Goal: Information Seeking & Learning: Learn about a topic

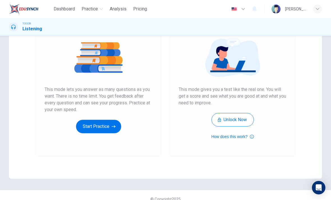
scroll to position [39, 0]
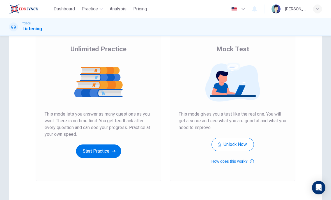
click at [101, 151] on button "Start Practice" at bounding box center [98, 151] width 45 height 13
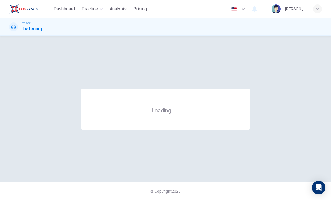
scroll to position [0, 0]
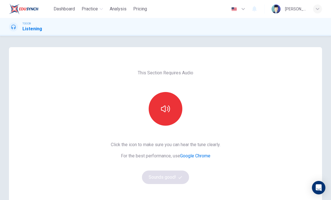
click at [165, 104] on button "button" at bounding box center [166, 109] width 34 height 34
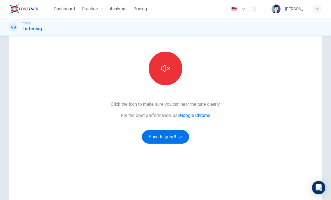
scroll to position [40, 0]
click at [177, 134] on button "Sounds good!" at bounding box center [165, 137] width 47 height 13
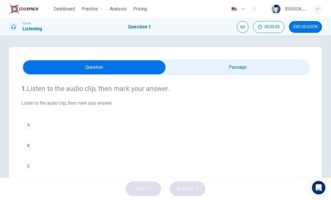
scroll to position [0, 0]
click at [241, 61] on input "checkbox" at bounding box center [94, 67] width 433 height 14
checkbox input "true"
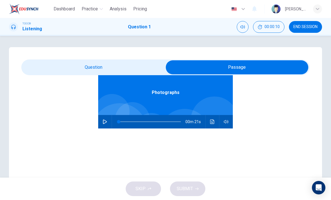
scroll to position [31, 0]
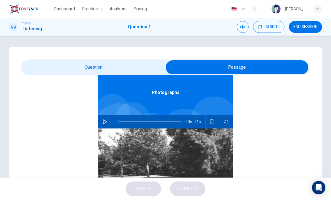
click at [105, 123] on icon "button" at bounding box center [105, 122] width 4 height 4
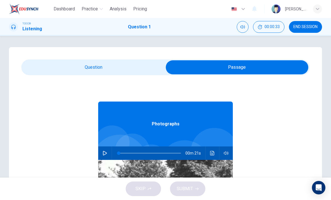
scroll to position [0, 0]
click at [106, 153] on icon "button" at bounding box center [105, 153] width 4 height 4
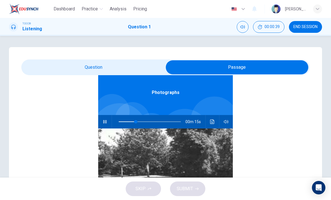
scroll to position [71, 0]
type input "46"
click at [130, 70] on input "checkbox" at bounding box center [237, 67] width 433 height 14
checkbox input "false"
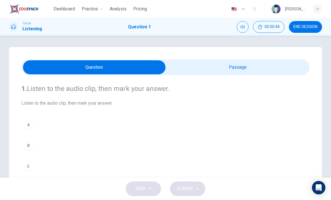
scroll to position [0, 0]
click at [106, 137] on div "A B C D" at bounding box center [165, 156] width 289 height 76
click at [31, 149] on div "B" at bounding box center [28, 145] width 9 height 9
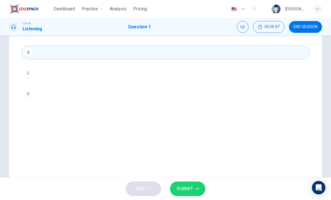
scroll to position [92, 0]
click at [195, 191] on button "SUBMIT" at bounding box center [187, 189] width 35 height 15
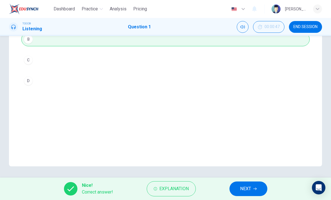
click at [251, 185] on button "NEXT" at bounding box center [249, 189] width 38 height 15
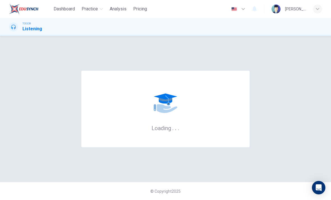
scroll to position [0, 0]
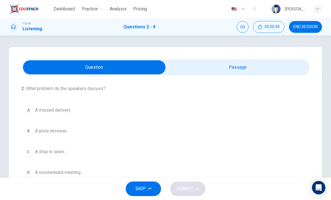
click at [234, 66] on input "checkbox" at bounding box center [94, 67] width 433 height 14
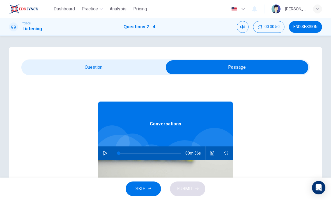
click at [108, 150] on button "button" at bounding box center [105, 153] width 9 height 13
click at [137, 69] on input "checkbox" at bounding box center [237, 67] width 433 height 14
checkbox input "false"
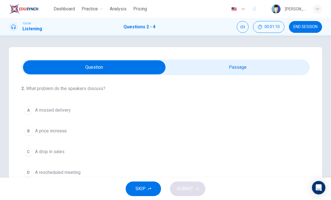
type input "35"
click at [206, 64] on input "checkbox" at bounding box center [94, 67] width 433 height 14
checkbox input "true"
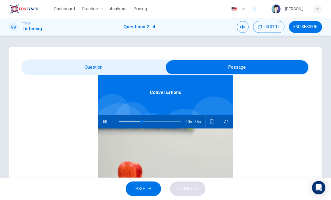
type input "39"
click at [126, 62] on input "checkbox" at bounding box center [237, 67] width 433 height 14
checkbox input "false"
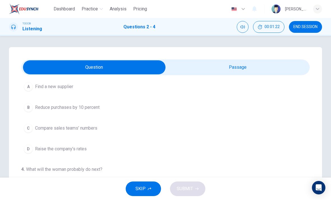
scroll to position [0, 0]
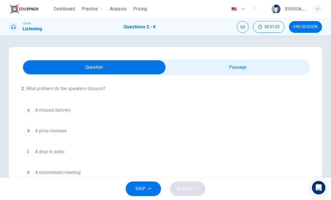
type input "62"
click at [232, 74] on input "checkbox" at bounding box center [94, 67] width 433 height 14
checkbox input "true"
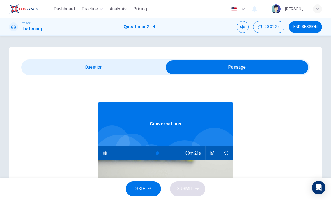
scroll to position [0, 0]
type input "0"
click at [130, 69] on input "checkbox" at bounding box center [237, 67] width 433 height 14
checkbox input "false"
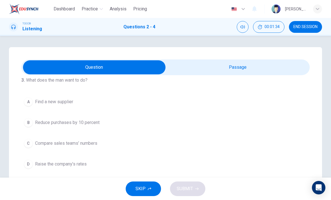
scroll to position [112, 0]
click at [92, 106] on button "A Find a new supplier" at bounding box center [165, 103] width 289 height 14
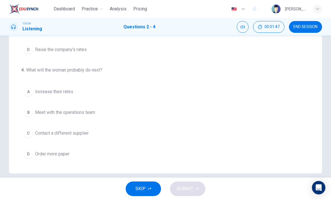
scroll to position [99, 0]
click at [79, 135] on span "Contact a different supplier" at bounding box center [62, 133] width 54 height 7
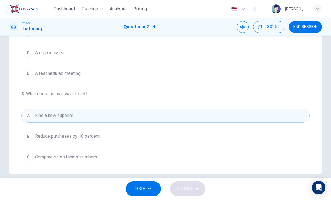
scroll to position [0, 0]
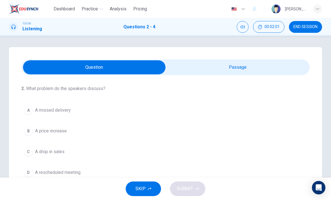
type input "61"
click at [208, 64] on input "checkbox" at bounding box center [94, 67] width 433 height 14
checkbox input "true"
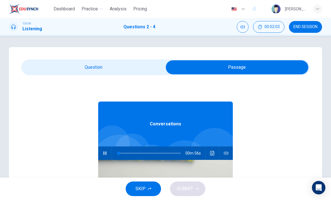
type input "0"
click at [147, 64] on input "checkbox" at bounding box center [237, 67] width 433 height 14
checkbox input "false"
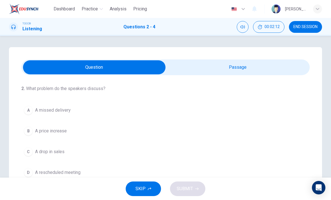
click at [75, 138] on button "B A price increase" at bounding box center [165, 131] width 289 height 14
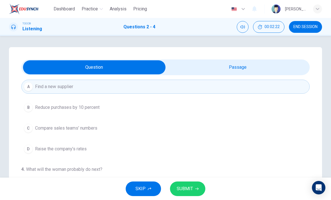
scroll to position [128, 0]
click at [93, 129] on span "Compare sales teams’ numbers" at bounding box center [66, 128] width 62 height 7
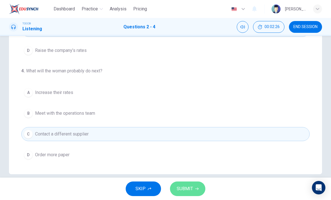
click at [201, 189] on button "SUBMIT" at bounding box center [187, 189] width 35 height 15
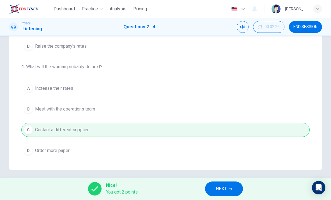
scroll to position [133, 0]
click at [226, 189] on span "NEXT" at bounding box center [221, 189] width 11 height 8
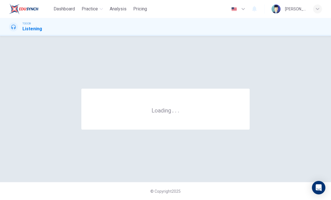
scroll to position [0, 0]
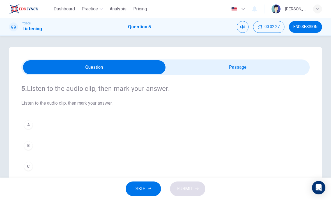
click at [256, 62] on input "checkbox" at bounding box center [94, 67] width 433 height 14
checkbox input "true"
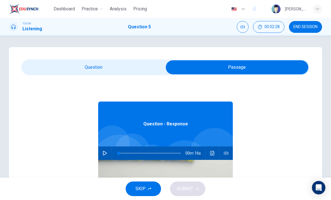
click at [108, 153] on button "button" at bounding box center [105, 153] width 9 height 13
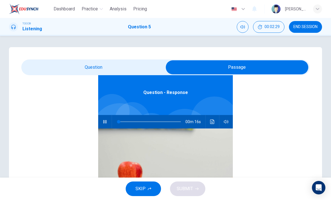
type input "6"
click at [142, 65] on input "checkbox" at bounding box center [237, 67] width 433 height 14
checkbox input "false"
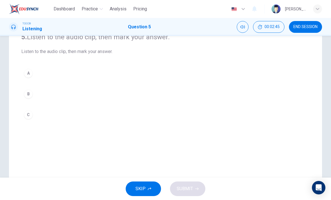
scroll to position [51, 0]
click at [27, 113] on div "C" at bounding box center [28, 115] width 9 height 9
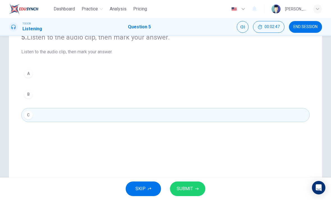
click at [189, 190] on span "SUBMIT" at bounding box center [185, 189] width 16 height 8
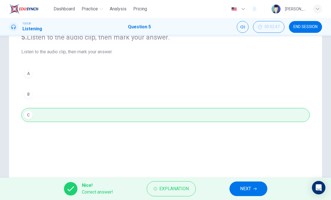
click at [253, 189] on button "NEXT" at bounding box center [249, 189] width 38 height 15
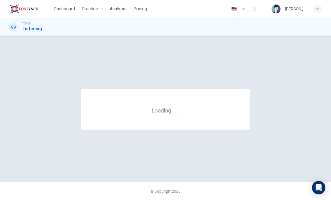
scroll to position [0, 0]
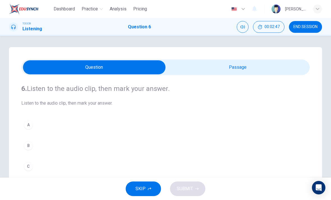
click at [233, 63] on input "checkbox" at bounding box center [94, 67] width 433 height 14
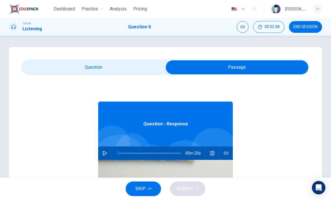
click at [106, 152] on icon "button" at bounding box center [105, 153] width 4 height 4
click at [132, 69] on input "checkbox" at bounding box center [237, 67] width 433 height 14
checkbox input "false"
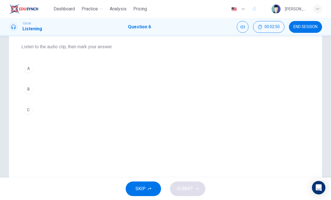
scroll to position [56, 0]
click at [26, 68] on div "A" at bounding box center [28, 68] width 9 height 9
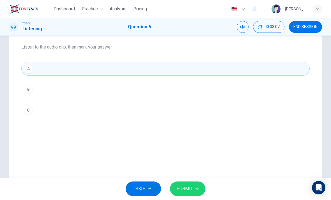
click at [196, 179] on div "SKIP SUBMIT" at bounding box center [165, 189] width 331 height 22
click at [190, 187] on span "SUBMIT" at bounding box center [185, 189] width 16 height 8
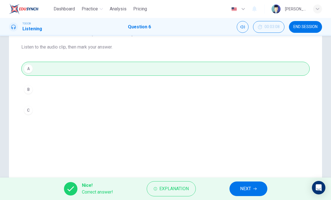
click at [248, 192] on span "NEXT" at bounding box center [245, 189] width 11 height 8
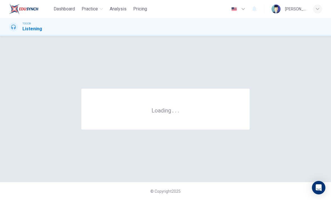
scroll to position [0, 0]
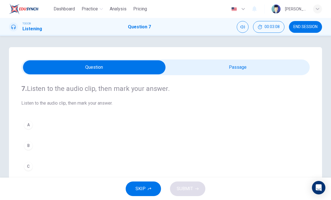
click at [225, 72] on input "checkbox" at bounding box center [94, 67] width 433 height 14
checkbox input "true"
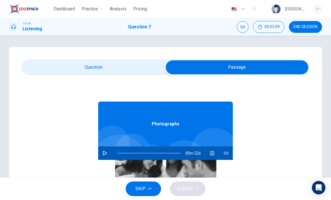
click at [105, 153] on icon "button" at bounding box center [105, 153] width 4 height 4
type input "94"
click at [124, 64] on input "checkbox" at bounding box center [237, 67] width 433 height 14
checkbox input "false"
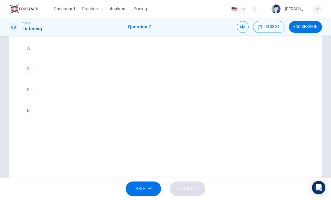
scroll to position [76, 0]
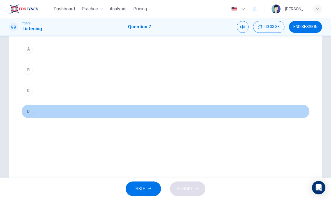
click at [30, 112] on div "D" at bounding box center [28, 111] width 9 height 9
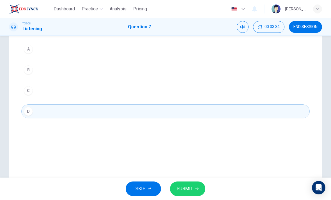
click at [186, 185] on button "SUBMIT" at bounding box center [187, 189] width 35 height 15
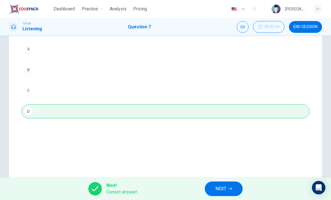
click at [219, 185] on span "NEXT" at bounding box center [221, 189] width 11 height 8
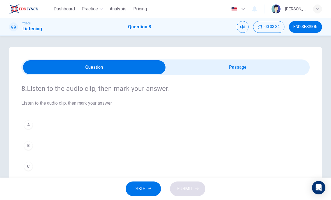
click at [243, 66] on input "checkbox" at bounding box center [94, 67] width 433 height 14
checkbox input "true"
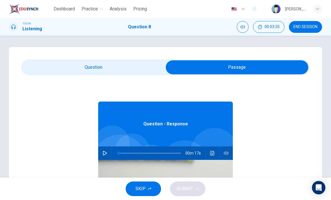
click at [105, 152] on icon "button" at bounding box center [105, 153] width 4 height 4
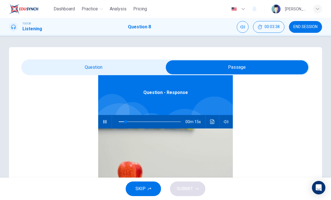
type input "17"
click at [134, 67] on input "checkbox" at bounding box center [237, 67] width 433 height 14
checkbox input "false"
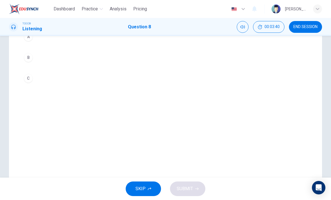
scroll to position [56, 0]
click at [32, 93] on button "B" at bounding box center [165, 89] width 289 height 14
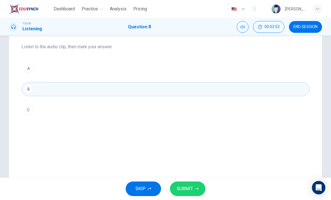
click at [199, 189] on button "SUBMIT" at bounding box center [187, 189] width 35 height 15
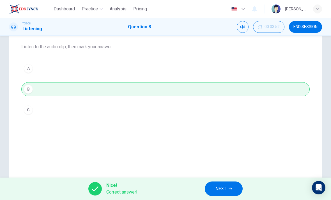
click at [229, 185] on button "NEXT" at bounding box center [224, 189] width 38 height 15
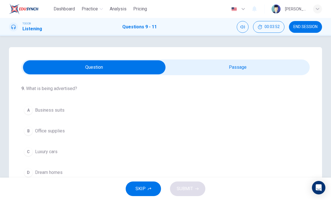
click at [221, 62] on input "checkbox" at bounding box center [94, 67] width 433 height 14
checkbox input "true"
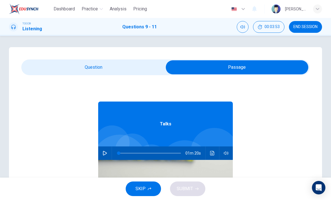
click at [106, 151] on icon "button" at bounding box center [105, 153] width 4 height 4
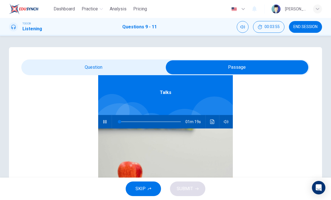
type input "2"
click at [114, 67] on input "checkbox" at bounding box center [237, 67] width 433 height 14
checkbox input "false"
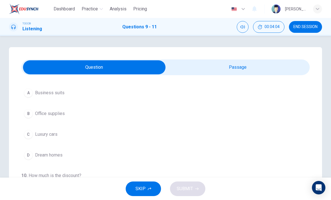
scroll to position [18, 0]
click at [52, 135] on span "Luxury cars" at bounding box center [46, 134] width 22 height 7
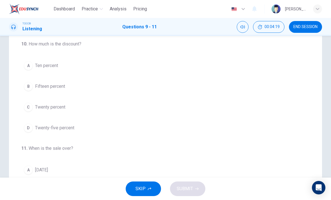
scroll to position [100, 0]
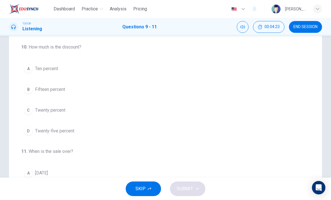
click at [57, 71] on span "Ten percent" at bounding box center [46, 68] width 23 height 7
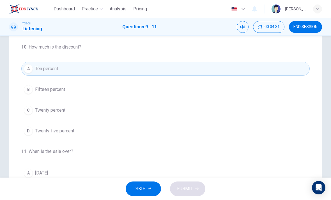
click at [69, 128] on button "D Twenty-five percent" at bounding box center [165, 131] width 289 height 14
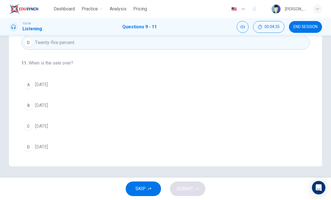
scroll to position [106, 0]
click at [35, 101] on button "B [DATE]" at bounding box center [165, 106] width 289 height 14
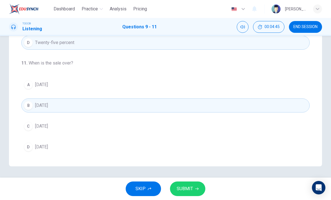
click at [191, 188] on span "SUBMIT" at bounding box center [185, 189] width 16 height 8
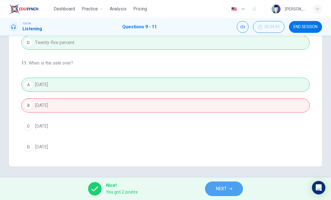
click at [225, 187] on span "NEXT" at bounding box center [221, 189] width 11 height 8
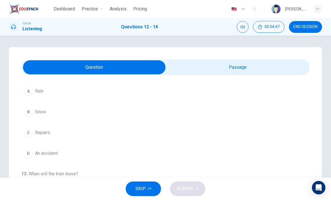
scroll to position [19, 0]
click at [246, 69] on input "checkbox" at bounding box center [94, 67] width 433 height 14
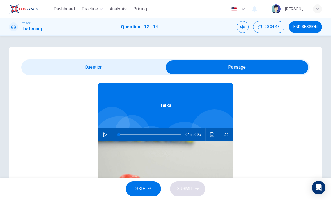
click at [105, 130] on button "button" at bounding box center [105, 134] width 9 height 13
click at [144, 72] on input "checkbox" at bounding box center [237, 67] width 433 height 14
checkbox input "false"
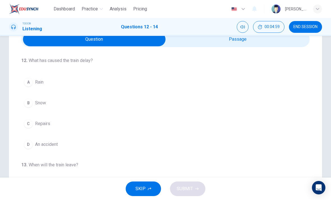
scroll to position [23, 0]
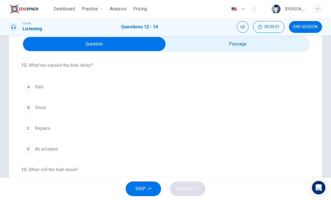
click at [42, 107] on span "Snow" at bounding box center [40, 108] width 11 height 7
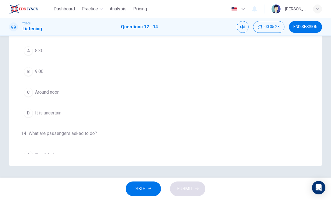
scroll to position [57, 0]
click at [29, 88] on button "C Around noon" at bounding box center [165, 93] width 289 height 14
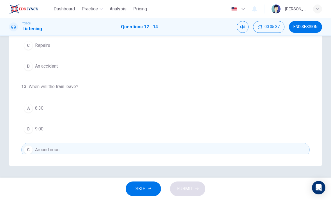
scroll to position [0, 0]
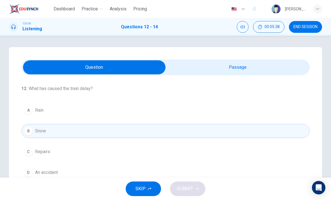
type input "72"
click at [249, 69] on input "checkbox" at bounding box center [94, 67] width 433 height 14
checkbox input "true"
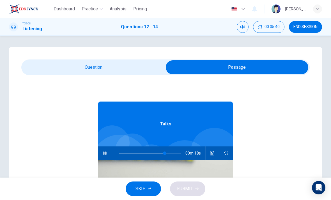
click at [105, 155] on icon "button" at bounding box center [105, 153] width 4 height 4
type input "0"
click at [106, 154] on icon "button" at bounding box center [105, 153] width 4 height 4
click at [130, 67] on input "checkbox" at bounding box center [237, 67] width 433 height 14
checkbox input "false"
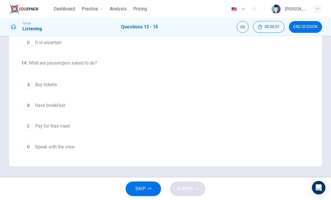
scroll to position [106, 0]
click at [31, 104] on div "B" at bounding box center [28, 105] width 9 height 9
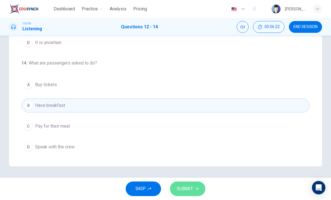
click at [192, 187] on span "SUBMIT" at bounding box center [185, 189] width 16 height 8
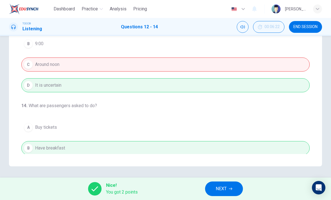
scroll to position [93, 0]
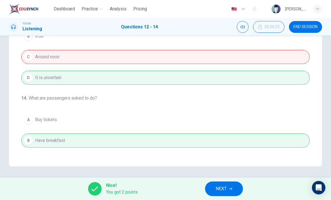
click at [227, 196] on button "NEXT" at bounding box center [224, 189] width 38 height 15
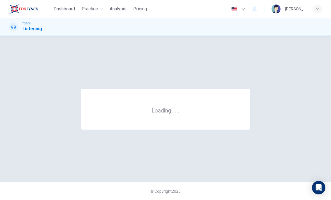
scroll to position [0, 0]
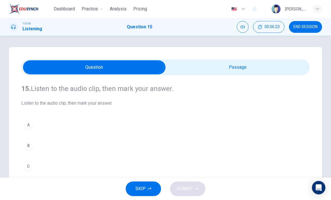
click at [251, 57] on div "15. Listen to the audio clip, then [PERSON_NAME] your answer. Listen to the aud…" at bounding box center [166, 160] width 314 height 226
click at [241, 68] on input "checkbox" at bounding box center [94, 67] width 433 height 14
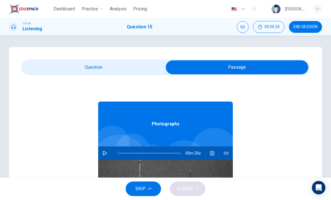
click at [106, 149] on button "button" at bounding box center [105, 153] width 9 height 13
click at [132, 64] on input "checkbox" at bounding box center [237, 67] width 433 height 14
checkbox input "false"
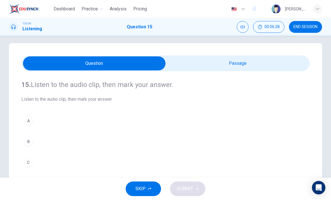
scroll to position [2, 0]
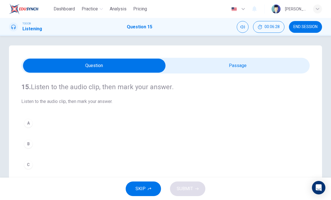
type input "20"
click at [216, 71] on input "checkbox" at bounding box center [94, 66] width 433 height 14
checkbox input "true"
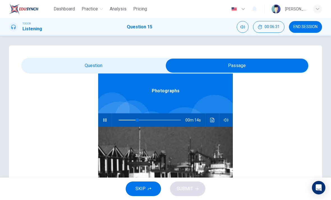
scroll to position [74, 0]
type input "45"
click at [147, 69] on input "checkbox" at bounding box center [237, 66] width 433 height 14
checkbox input "false"
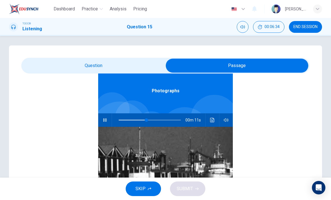
scroll to position [0, 0]
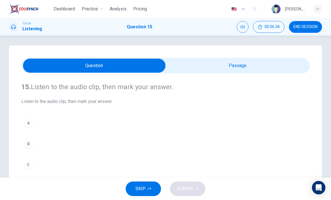
click at [30, 121] on div "A" at bounding box center [28, 123] width 9 height 9
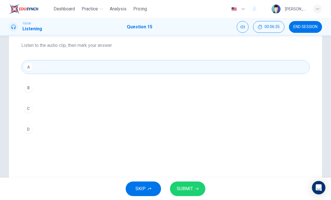
scroll to position [58, 0]
type input "0"
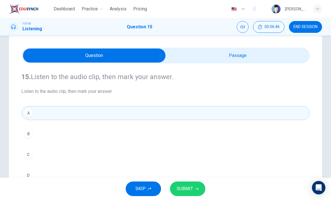
scroll to position [9, 0]
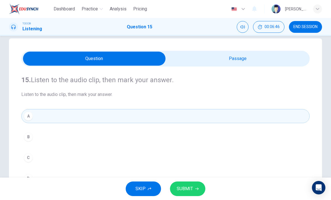
click at [222, 60] on input "checkbox" at bounding box center [94, 59] width 433 height 14
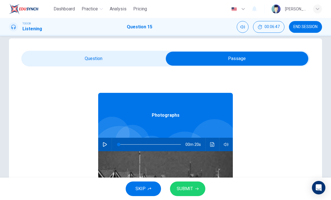
click at [105, 140] on button "button" at bounding box center [105, 144] width 9 height 13
click at [130, 54] on input "checkbox" at bounding box center [237, 59] width 433 height 14
checkbox input "false"
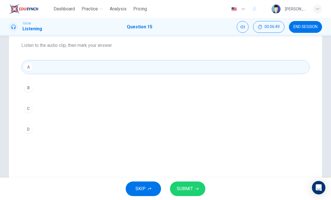
scroll to position [61, 0]
click at [189, 180] on div "SKIP SUBMIT" at bounding box center [165, 189] width 331 height 22
click at [188, 185] on button "SUBMIT" at bounding box center [187, 189] width 35 height 15
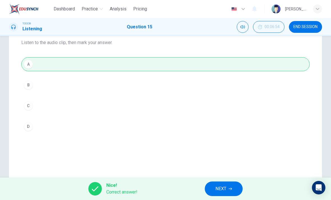
click at [217, 190] on span "NEXT" at bounding box center [221, 189] width 11 height 8
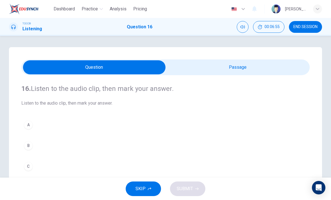
click at [226, 67] on input "checkbox" at bounding box center [94, 67] width 433 height 14
checkbox input "true"
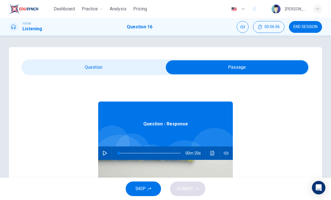
click at [105, 156] on button "button" at bounding box center [105, 153] width 9 height 13
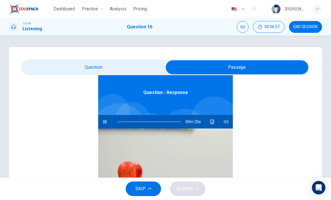
type input "5"
click at [135, 67] on input "checkbox" at bounding box center [237, 67] width 433 height 14
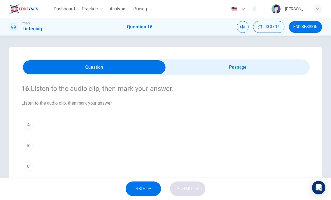
scroll to position [0, 0]
click at [211, 67] on input "checkbox" at bounding box center [94, 67] width 433 height 14
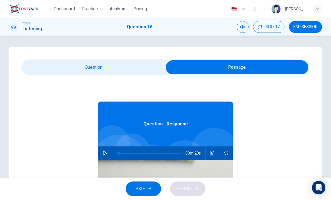
click at [107, 153] on icon "button" at bounding box center [105, 153] width 4 height 4
click at [129, 63] on input "checkbox" at bounding box center [237, 67] width 433 height 14
checkbox input "false"
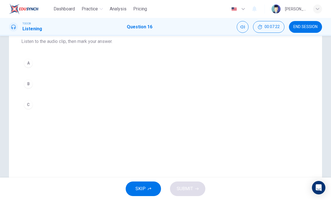
scroll to position [60, 0]
click at [29, 65] on div "A" at bounding box center [28, 64] width 9 height 9
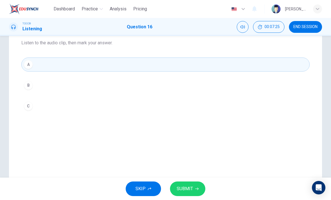
click at [186, 195] on button "SUBMIT" at bounding box center [187, 189] width 35 height 15
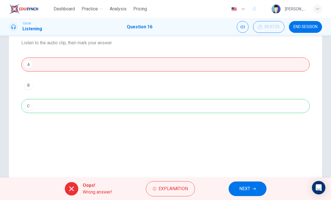
click at [239, 188] on button "NEXT" at bounding box center [248, 189] width 38 height 15
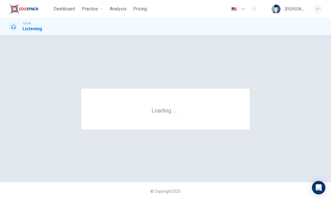
scroll to position [0, 0]
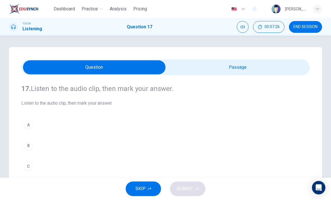
click at [231, 68] on input "checkbox" at bounding box center [94, 67] width 433 height 14
checkbox input "true"
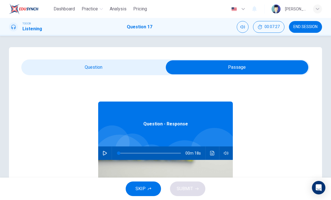
click at [108, 147] on div "00m 18s" at bounding box center [165, 153] width 135 height 13
click at [104, 151] on icon "button" at bounding box center [105, 153] width 4 height 4
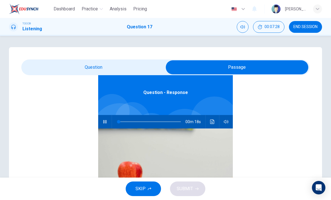
type input "5"
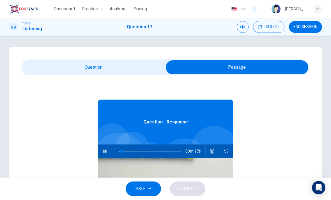
click at [146, 67] on input "checkbox" at bounding box center [237, 67] width 433 height 14
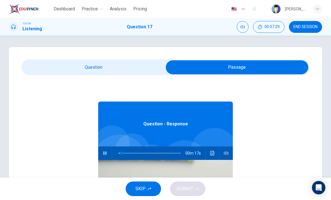
checkbox input "false"
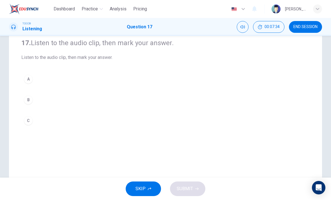
scroll to position [46, 0]
click at [31, 79] on div "A" at bounding box center [28, 79] width 9 height 9
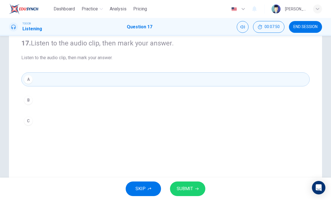
click at [191, 191] on span "SUBMIT" at bounding box center [185, 189] width 16 height 8
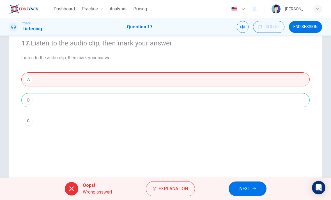
click at [244, 182] on button "NEXT" at bounding box center [248, 189] width 38 height 15
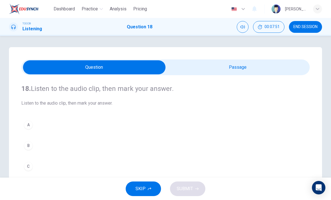
click at [209, 63] on input "checkbox" at bounding box center [94, 67] width 433 height 14
checkbox input "true"
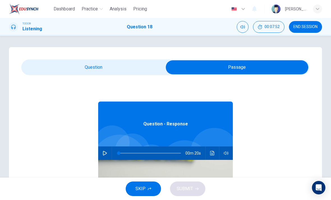
click at [106, 153] on icon "button" at bounding box center [105, 153] width 4 height 4
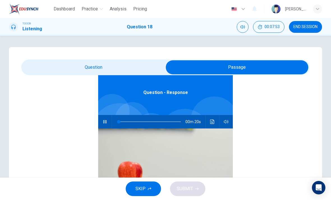
type input "4"
click at [140, 71] on input "checkbox" at bounding box center [237, 67] width 433 height 14
checkbox input "false"
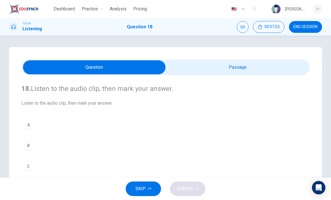
scroll to position [0, 0]
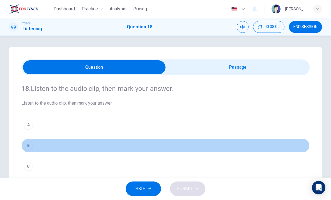
click at [27, 145] on div "B" at bounding box center [28, 145] width 9 height 9
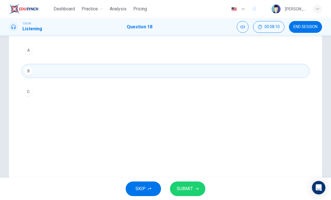
scroll to position [75, 0]
click at [189, 182] on button "SUBMIT" at bounding box center [187, 189] width 35 height 15
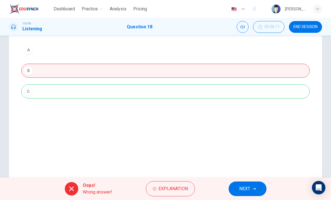
click at [240, 183] on button "NEXT" at bounding box center [248, 189] width 38 height 15
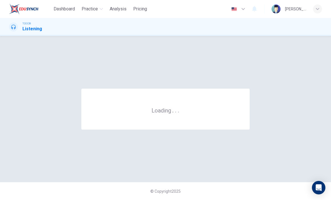
scroll to position [0, 0]
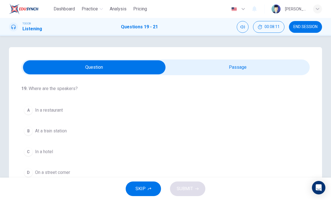
click at [217, 72] on input "checkbox" at bounding box center [94, 67] width 433 height 14
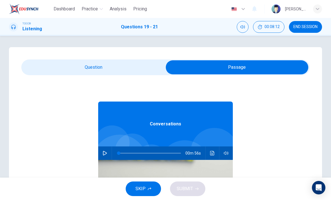
click at [108, 151] on button "button" at bounding box center [105, 153] width 9 height 13
click at [133, 63] on input "checkbox" at bounding box center [237, 67] width 433 height 14
checkbox input "false"
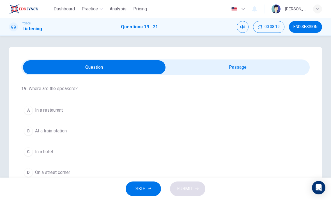
click at [33, 151] on button "C In a hotel" at bounding box center [165, 152] width 289 height 14
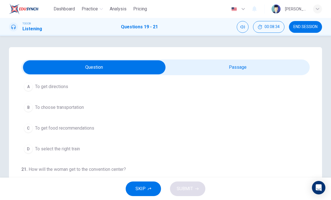
click at [29, 107] on div "B" at bounding box center [28, 107] width 9 height 9
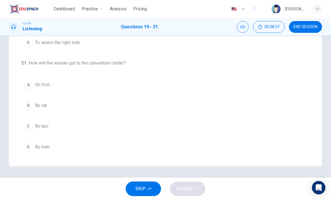
scroll to position [106, 0]
click at [43, 86] on span "On foot" at bounding box center [42, 84] width 15 height 7
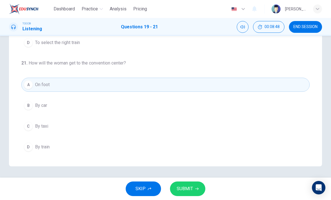
click at [47, 83] on span "On foot" at bounding box center [42, 84] width 15 height 7
click at [193, 187] on span "SUBMIT" at bounding box center [185, 189] width 16 height 8
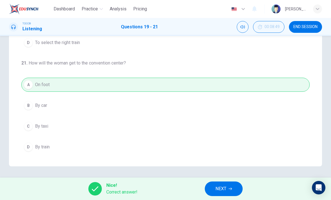
click at [228, 187] on button "NEXT" at bounding box center [224, 189] width 38 height 15
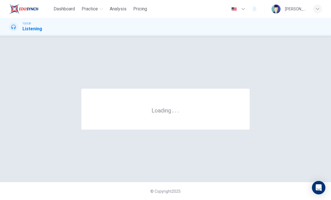
scroll to position [0, 0]
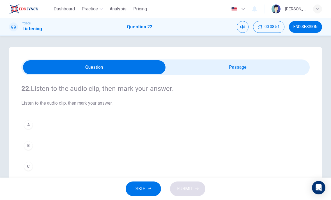
click at [243, 69] on input "checkbox" at bounding box center [94, 67] width 433 height 14
checkbox input "true"
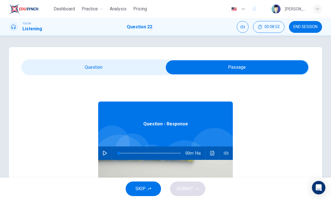
click at [104, 151] on icon "button" at bounding box center [105, 153] width 4 height 4
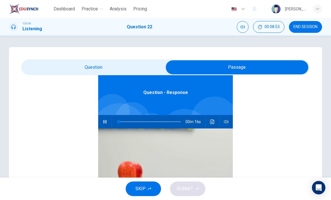
type input "6"
click at [142, 62] on input "checkbox" at bounding box center [237, 67] width 433 height 14
checkbox input "false"
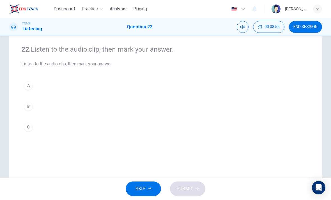
scroll to position [39, 0]
click at [29, 126] on div "C" at bounding box center [28, 127] width 9 height 9
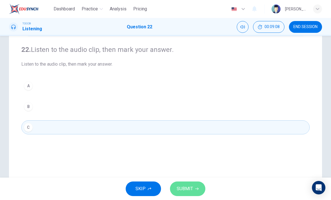
click at [180, 185] on button "SUBMIT" at bounding box center [187, 189] width 35 height 15
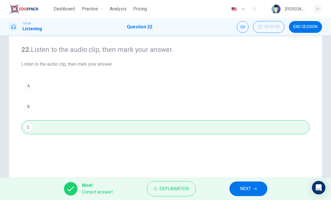
click at [247, 189] on span "NEXT" at bounding box center [245, 189] width 11 height 8
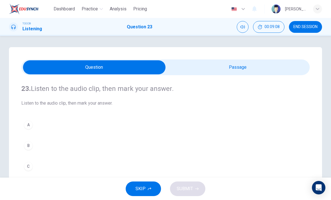
click at [231, 65] on input "checkbox" at bounding box center [94, 67] width 433 height 14
checkbox input "true"
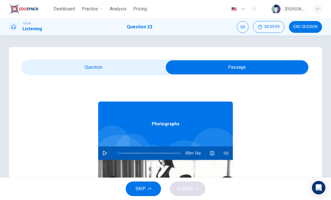
click at [101, 155] on button "button" at bounding box center [105, 153] width 9 height 13
type input "6"
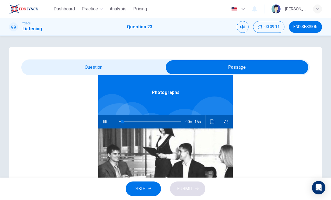
click at [102, 68] on input "checkbox" at bounding box center [237, 67] width 433 height 14
checkbox input "false"
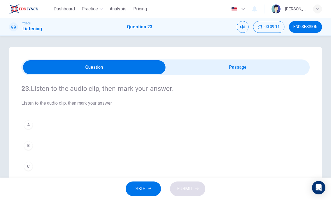
type input "12"
click at [223, 69] on input "checkbox" at bounding box center [94, 67] width 433 height 14
checkbox input "true"
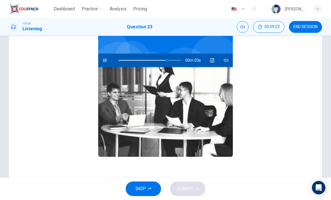
scroll to position [61, 0]
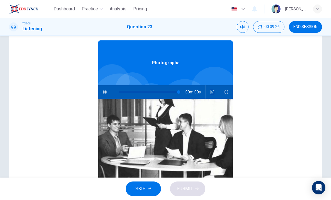
type input "0"
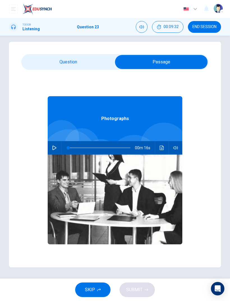
scroll to position [5, 0]
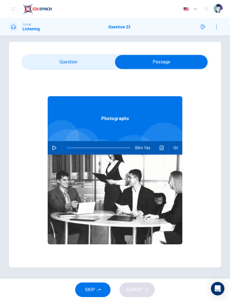
click at [85, 58] on input "checkbox" at bounding box center [161, 62] width 281 height 14
checkbox input "false"
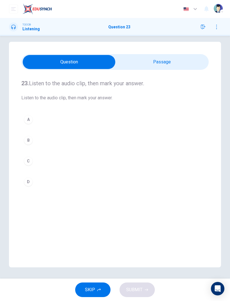
click at [31, 140] on div "B" at bounding box center [28, 140] width 9 height 9
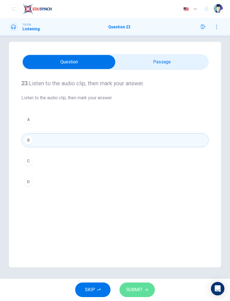
click at [149, 200] on button "SUBMIT" at bounding box center [137, 290] width 35 height 15
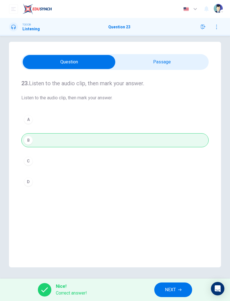
click at [183, 200] on button "NEXT" at bounding box center [174, 290] width 38 height 15
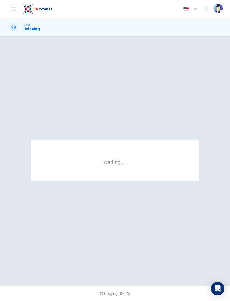
scroll to position [0, 0]
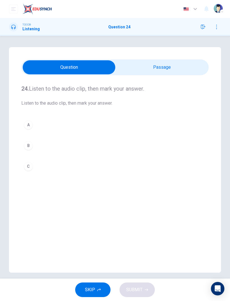
click at [168, 62] on input "checkbox" at bounding box center [68, 67] width 281 height 14
checkbox input "true"
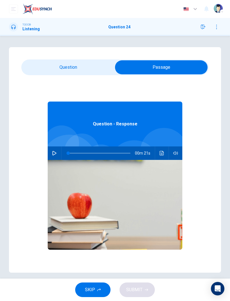
click at [54, 151] on icon "button" at bounding box center [55, 153] width 4 height 4
type input "9"
click at [45, 66] on input "checkbox" at bounding box center [161, 67] width 281 height 14
checkbox input "false"
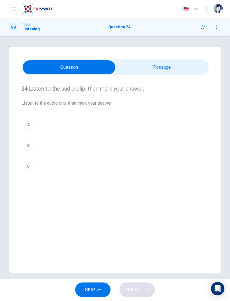
click at [29, 168] on div "C" at bounding box center [28, 166] width 9 height 9
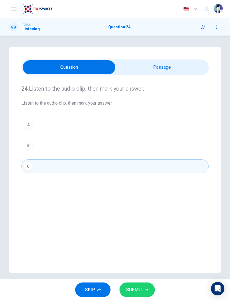
click at [147, 200] on icon "button" at bounding box center [146, 290] width 3 height 3
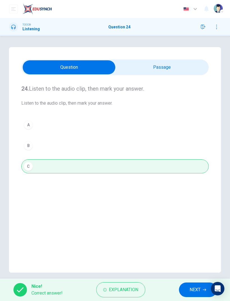
click at [193, 200] on span "NEXT" at bounding box center [195, 290] width 11 height 8
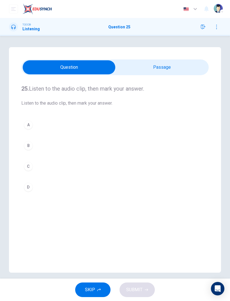
click at [175, 67] on input "checkbox" at bounding box center [68, 67] width 281 height 14
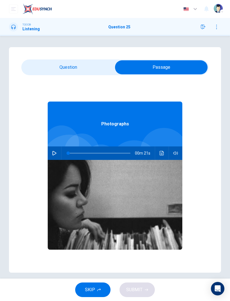
click at [52, 152] on button "button" at bounding box center [54, 153] width 9 height 13
click at [91, 68] on input "checkbox" at bounding box center [161, 67] width 281 height 14
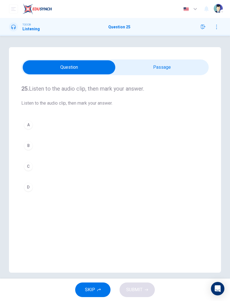
click at [174, 71] on input "checkbox" at bounding box center [68, 67] width 281 height 14
checkbox input "true"
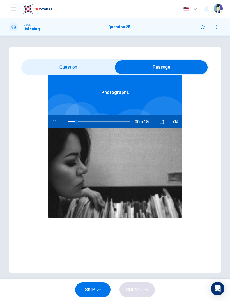
type input "18"
click at [95, 65] on input "checkbox" at bounding box center [161, 67] width 281 height 14
checkbox input "false"
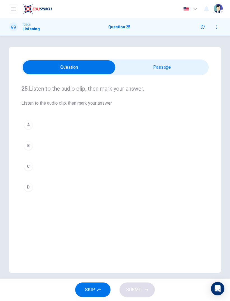
click at [23, 166] on button "C" at bounding box center [115, 167] width 188 height 14
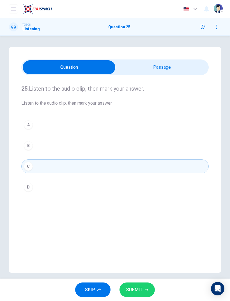
click at [149, 200] on button "SUBMIT" at bounding box center [137, 290] width 35 height 15
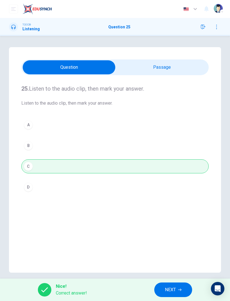
click at [174, 200] on span "NEXT" at bounding box center [170, 290] width 11 height 8
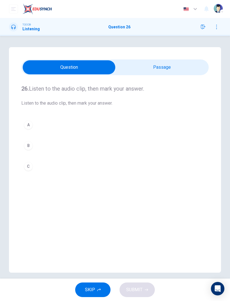
click at [176, 69] on input "checkbox" at bounding box center [68, 67] width 281 height 14
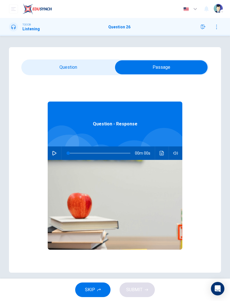
click at [54, 152] on icon "button" at bounding box center [54, 153] width 4 height 4
click at [96, 67] on input "checkbox" at bounding box center [161, 67] width 281 height 14
checkbox input "false"
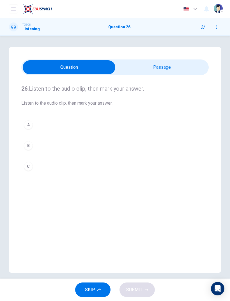
click at [29, 122] on div "A" at bounding box center [28, 125] width 9 height 9
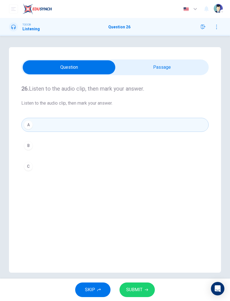
click at [142, 200] on button "SUBMIT" at bounding box center [137, 290] width 35 height 15
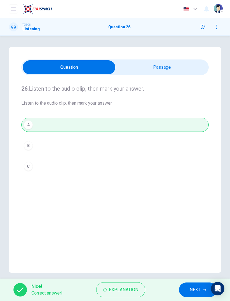
click at [190, 200] on span "NEXT" at bounding box center [195, 290] width 11 height 8
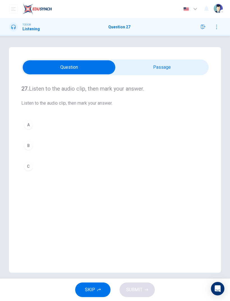
click at [174, 69] on input "checkbox" at bounding box center [68, 67] width 281 height 14
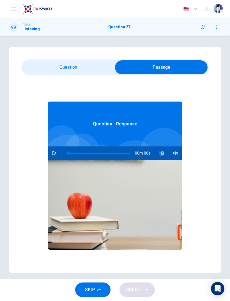
click at [55, 159] on button "button" at bounding box center [54, 153] width 9 height 13
click at [84, 70] on input "checkbox" at bounding box center [161, 67] width 281 height 14
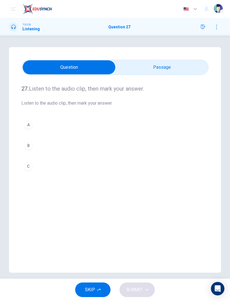
click at [168, 71] on input "checkbox" at bounding box center [68, 67] width 281 height 14
checkbox input "true"
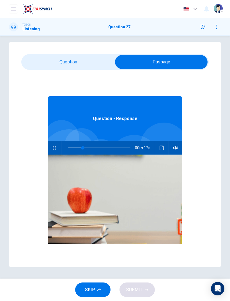
type input "29"
click at [93, 58] on input "checkbox" at bounding box center [161, 62] width 281 height 14
checkbox input "false"
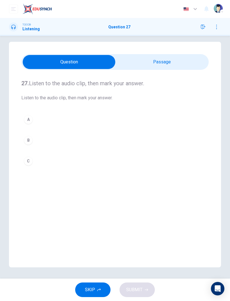
click at [32, 116] on button "A" at bounding box center [115, 120] width 188 height 14
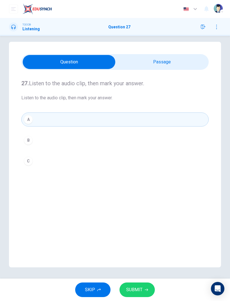
click at [143, 200] on button "SUBMIT" at bounding box center [137, 290] width 35 height 15
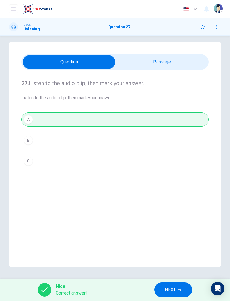
click at [180, 200] on icon "button" at bounding box center [179, 290] width 3 height 3
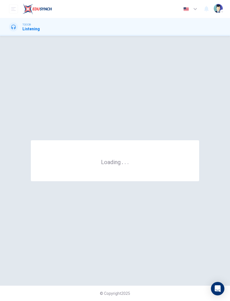
scroll to position [0, 0]
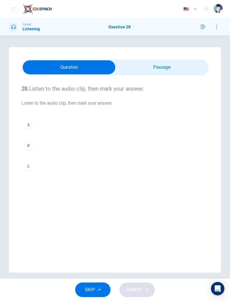
click at [158, 62] on input "checkbox" at bounding box center [68, 67] width 281 height 14
checkbox input "true"
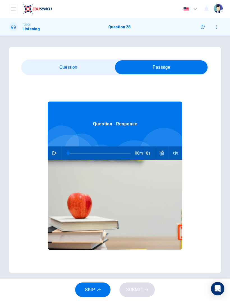
click at [55, 156] on button "button" at bounding box center [54, 153] width 9 height 13
click at [87, 59] on div "28. Listen to the audio clip, then [PERSON_NAME] your answer. Listen to the aud…" at bounding box center [115, 160] width 212 height 226
type input "5"
click at [90, 73] on input "checkbox" at bounding box center [161, 67] width 281 height 14
checkbox input "false"
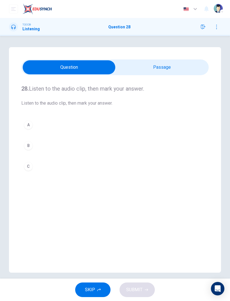
click at [27, 146] on div "B" at bounding box center [28, 145] width 9 height 9
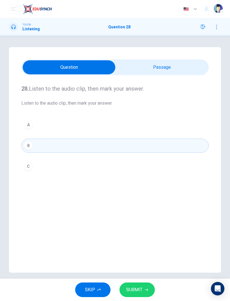
click at [150, 200] on button "SUBMIT" at bounding box center [137, 290] width 35 height 15
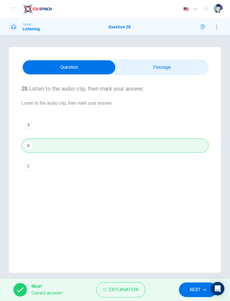
click at [186, 200] on button "NEXT" at bounding box center [198, 290] width 38 height 15
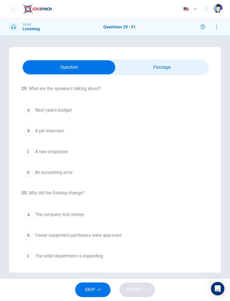
click at [176, 66] on input "checkbox" at bounding box center [68, 67] width 281 height 14
checkbox input "true"
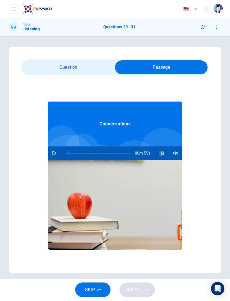
click at [59, 153] on button "button" at bounding box center [54, 153] width 9 height 13
type input "0"
click at [90, 69] on input "checkbox" at bounding box center [161, 67] width 281 height 14
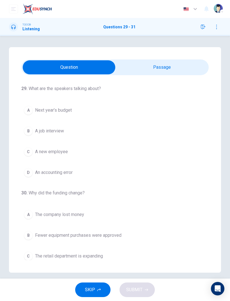
click at [165, 71] on input "checkbox" at bounding box center [68, 67] width 281 height 14
checkbox input "true"
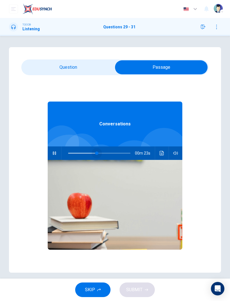
type input "0"
click at [88, 73] on input "checkbox" at bounding box center [161, 67] width 281 height 14
checkbox input "false"
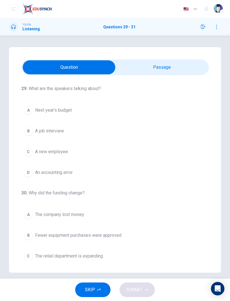
click at [39, 104] on button "A Next year’s budget" at bounding box center [115, 110] width 188 height 14
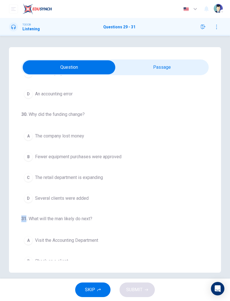
scroll to position [79, 0]
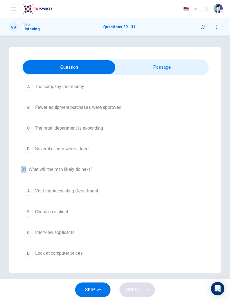
click at [75, 147] on span "Several clients were added" at bounding box center [62, 149] width 54 height 7
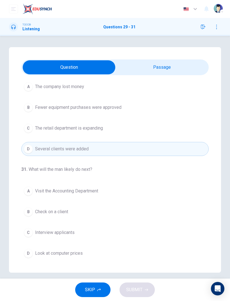
click at [61, 200] on span "Look at computer prices" at bounding box center [59, 253] width 48 height 7
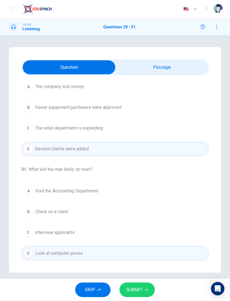
click at [140, 200] on span "SUBMIT" at bounding box center [134, 290] width 16 height 8
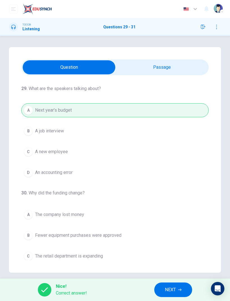
scroll to position [-1, 0]
click at [181, 200] on button "NEXT" at bounding box center [174, 290] width 38 height 15
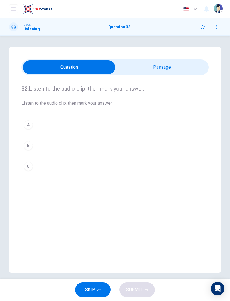
click at [181, 67] on input "checkbox" at bounding box center [68, 67] width 281 height 14
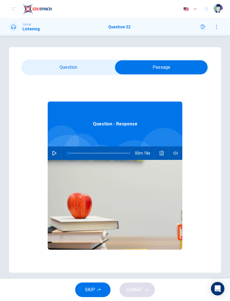
click at [51, 151] on button "button" at bounding box center [54, 153] width 9 height 13
click at [86, 67] on input "checkbox" at bounding box center [161, 67] width 281 height 14
checkbox input "false"
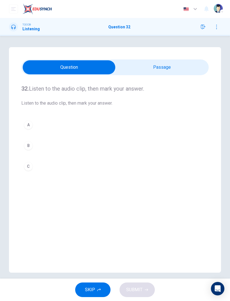
click at [26, 127] on div "A" at bounding box center [28, 125] width 9 height 9
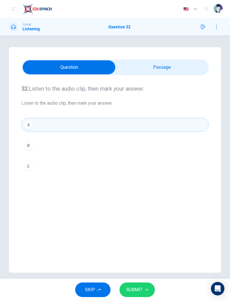
click at [144, 200] on button "SUBMIT" at bounding box center [137, 290] width 35 height 15
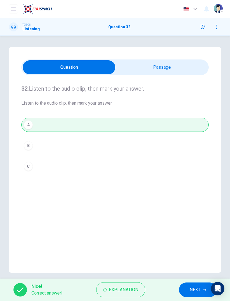
click at [188, 200] on button "NEXT" at bounding box center [198, 290] width 38 height 15
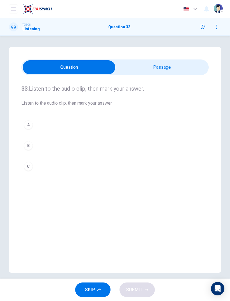
click at [171, 67] on input "checkbox" at bounding box center [68, 67] width 281 height 14
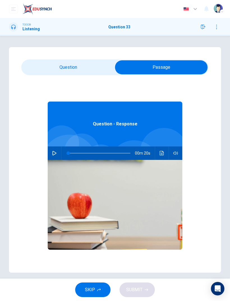
click at [50, 154] on button "button" at bounding box center [54, 153] width 9 height 13
click at [84, 68] on input "checkbox" at bounding box center [161, 67] width 281 height 14
checkbox input "false"
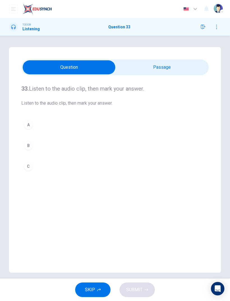
click at [29, 144] on div "B" at bounding box center [28, 145] width 9 height 9
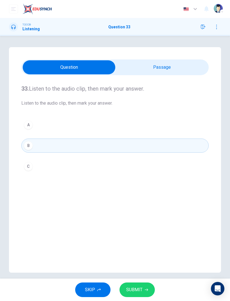
click at [149, 200] on button "SUBMIT" at bounding box center [137, 290] width 35 height 15
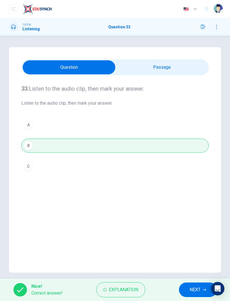
click at [193, 200] on span "NEXT" at bounding box center [195, 290] width 11 height 8
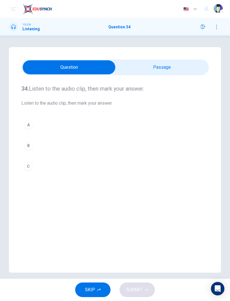
click at [172, 65] on input "checkbox" at bounding box center [68, 67] width 281 height 14
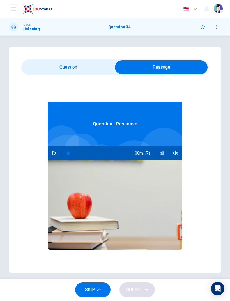
click at [55, 153] on icon "button" at bounding box center [54, 153] width 4 height 4
click at [90, 68] on input "checkbox" at bounding box center [161, 67] width 281 height 14
checkbox input "false"
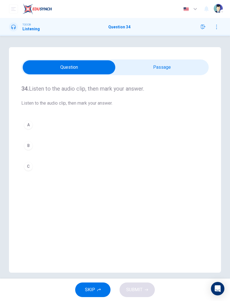
click at [30, 129] on div "A" at bounding box center [28, 125] width 9 height 9
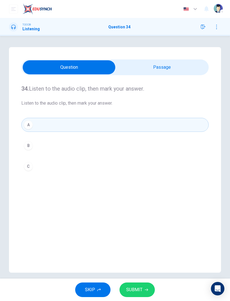
click at [27, 165] on div "C" at bounding box center [28, 166] width 9 height 9
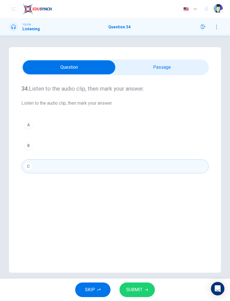
click at [144, 200] on button "SUBMIT" at bounding box center [137, 290] width 35 height 15
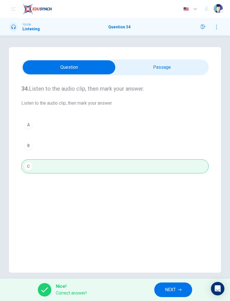
click at [175, 200] on button "NEXT" at bounding box center [174, 290] width 38 height 15
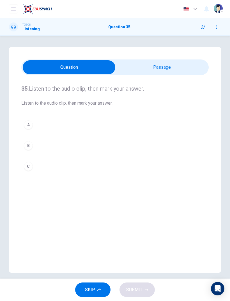
click at [179, 74] on input "checkbox" at bounding box center [68, 67] width 281 height 14
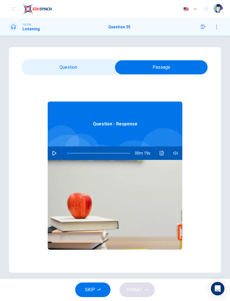
click at [53, 159] on button "button" at bounding box center [54, 153] width 9 height 13
click at [73, 65] on input "checkbox" at bounding box center [161, 67] width 281 height 14
checkbox input "false"
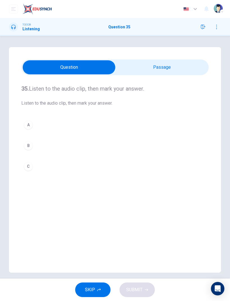
click at [31, 124] on div "A" at bounding box center [28, 125] width 9 height 9
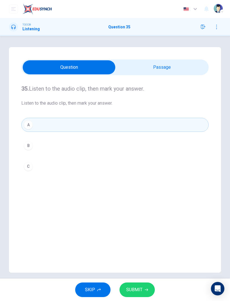
click at [151, 200] on button "SUBMIT" at bounding box center [137, 290] width 35 height 15
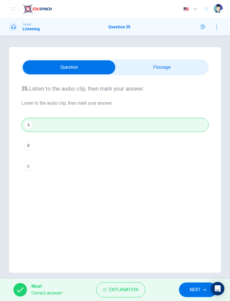
click at [193, 200] on span "NEXT" at bounding box center [195, 290] width 11 height 8
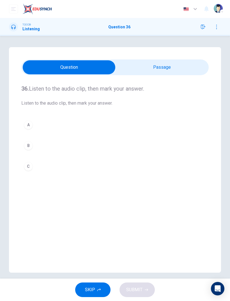
click at [171, 63] on input "checkbox" at bounding box center [68, 67] width 281 height 14
checkbox input "true"
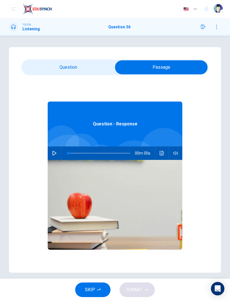
click at [54, 153] on icon "button" at bounding box center [54, 153] width 4 height 4
type input "5"
click at [91, 67] on input "checkbox" at bounding box center [161, 67] width 281 height 14
checkbox input "false"
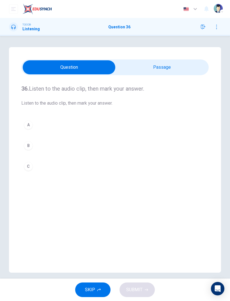
click at [27, 124] on div "A" at bounding box center [28, 125] width 9 height 9
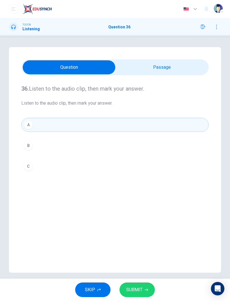
click at [147, 200] on icon "button" at bounding box center [146, 290] width 3 height 3
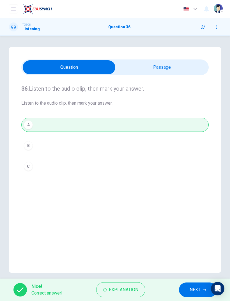
click at [192, 200] on span "NEXT" at bounding box center [195, 290] width 11 height 8
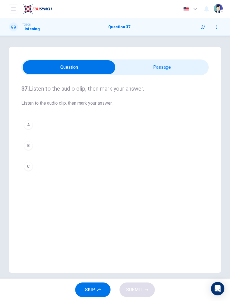
click at [158, 72] on input "checkbox" at bounding box center [68, 67] width 281 height 14
checkbox input "true"
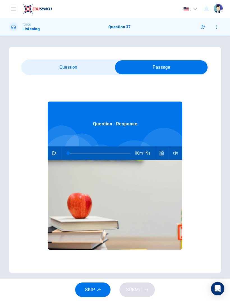
click at [53, 154] on icon "button" at bounding box center [54, 153] width 4 height 4
type input "5"
click at [73, 71] on input "checkbox" at bounding box center [161, 67] width 281 height 14
checkbox input "false"
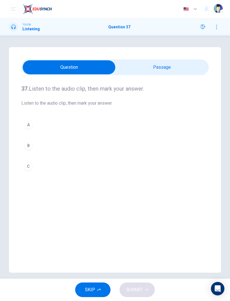
type input "20"
click at [172, 71] on input "checkbox" at bounding box center [68, 67] width 281 height 14
checkbox input "true"
type input "20"
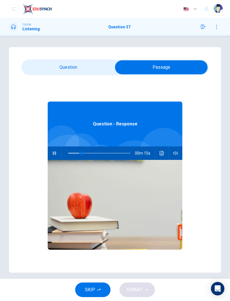
click at [80, 69] on input "checkbox" at bounding box center [161, 67] width 281 height 14
checkbox input "false"
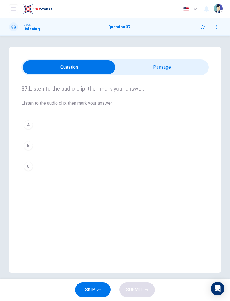
click at [33, 153] on button "B" at bounding box center [115, 146] width 188 height 14
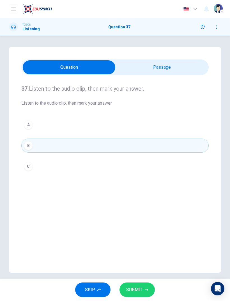
click at [155, 200] on button "SUBMIT" at bounding box center [137, 290] width 35 height 15
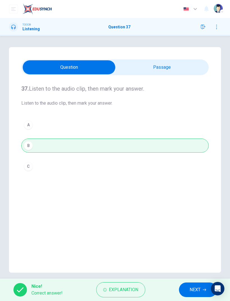
click at [196, 200] on span "NEXT" at bounding box center [195, 290] width 11 height 8
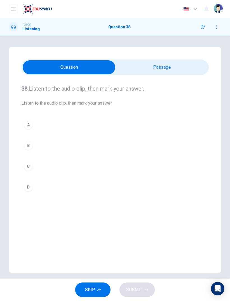
click at [165, 67] on input "checkbox" at bounding box center [68, 67] width 281 height 14
checkbox input "true"
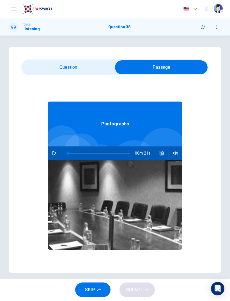
click at [52, 153] on icon "button" at bounding box center [54, 153] width 4 height 4
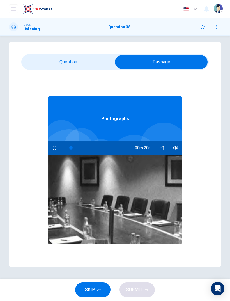
type input "9"
click at [97, 60] on input "checkbox" at bounding box center [161, 62] width 281 height 14
checkbox input "false"
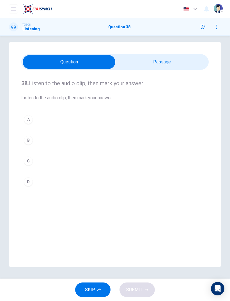
type input "23"
click at [164, 64] on input "checkbox" at bounding box center [68, 62] width 281 height 14
checkbox input "true"
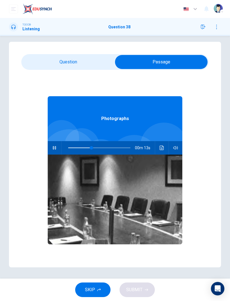
type input "42"
click at [90, 64] on input "checkbox" at bounding box center [161, 62] width 281 height 14
checkbox input "false"
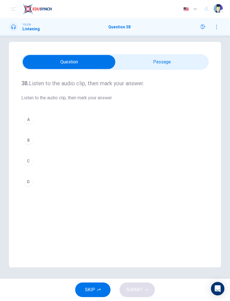
click at [31, 117] on div "A" at bounding box center [28, 119] width 9 height 9
type input "47"
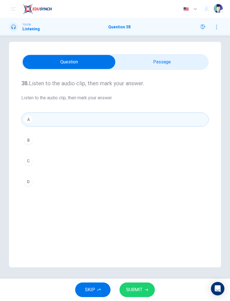
click at [168, 64] on input "checkbox" at bounding box center [68, 62] width 281 height 14
checkbox input "true"
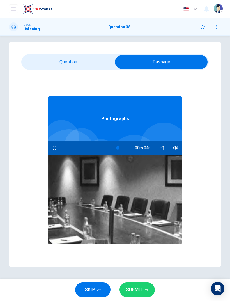
type input "85"
click at [83, 62] on input "checkbox" at bounding box center [161, 62] width 281 height 14
checkbox input "false"
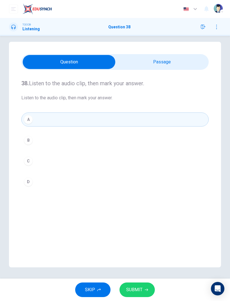
click at [142, 200] on button "SUBMIT" at bounding box center [137, 290] width 35 height 15
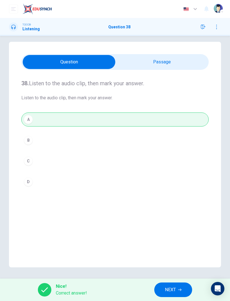
click at [172, 200] on span "NEXT" at bounding box center [170, 290] width 11 height 8
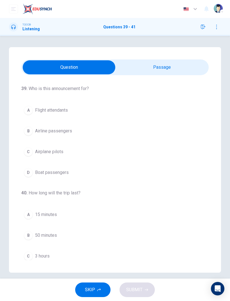
click at [183, 69] on input "checkbox" at bounding box center [68, 67] width 281 height 14
checkbox input "true"
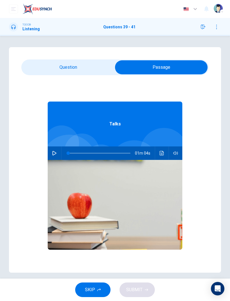
click at [54, 154] on icon "button" at bounding box center [54, 153] width 4 height 4
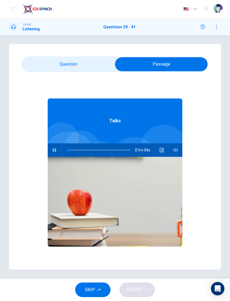
type input "1"
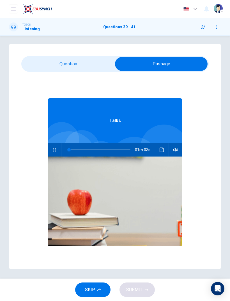
click at [89, 59] on input "checkbox" at bounding box center [161, 64] width 281 height 14
checkbox input "false"
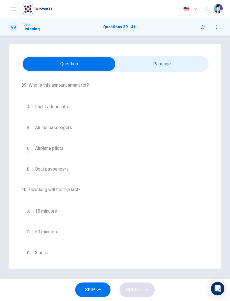
scroll to position [0, 0]
click at [42, 200] on div "39 . Who is this announcement for? A Flight attendants B Airline passengers C A…" at bounding box center [115, 157] width 212 height 226
click at [33, 200] on button "C 3 hours" at bounding box center [115, 253] width 188 height 14
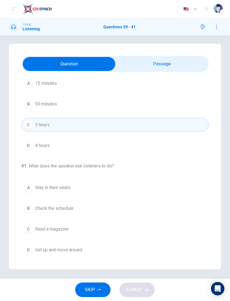
scroll to position [128, 0]
type input "62"
click at [175, 58] on input "checkbox" at bounding box center [68, 64] width 281 height 14
checkbox input "true"
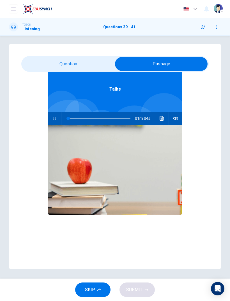
type input "1"
click at [105, 60] on input "checkbox" at bounding box center [161, 64] width 281 height 14
checkbox input "false"
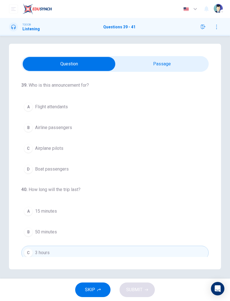
scroll to position [0, 0]
click at [40, 104] on span "Flight attendants" at bounding box center [51, 107] width 33 height 7
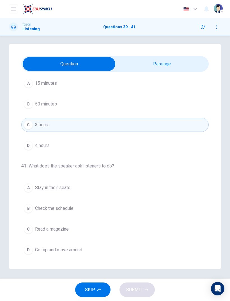
scroll to position [128, 0]
click at [58, 200] on span "Check the schedule" at bounding box center [54, 208] width 38 height 7
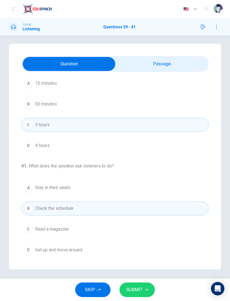
click at [143, 200] on button "SUBMIT" at bounding box center [137, 290] width 35 height 15
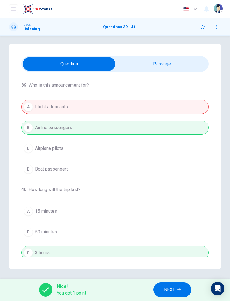
scroll to position [0, 0]
click at [174, 200] on span "NEXT" at bounding box center [169, 290] width 11 height 8
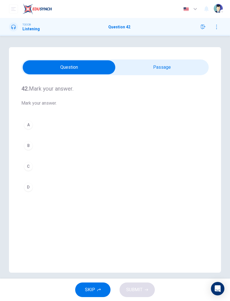
click at [177, 64] on input "checkbox" at bounding box center [68, 67] width 281 height 14
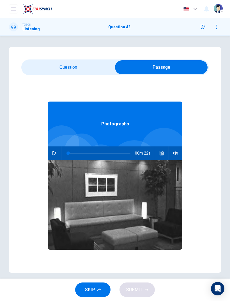
click at [53, 153] on icon "button" at bounding box center [54, 153] width 4 height 4
click at [79, 67] on input "checkbox" at bounding box center [161, 67] width 281 height 14
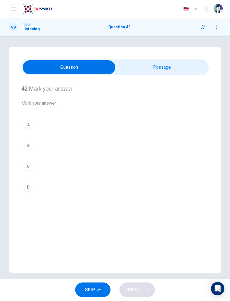
click at [167, 69] on input "checkbox" at bounding box center [68, 67] width 281 height 14
checkbox input "true"
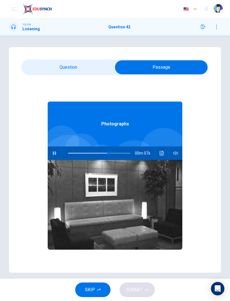
type input "70"
click at [72, 65] on input "checkbox" at bounding box center [161, 67] width 281 height 14
checkbox input "false"
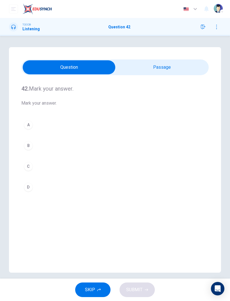
click at [33, 162] on button "C" at bounding box center [115, 167] width 188 height 14
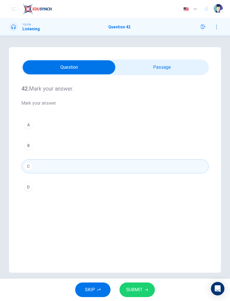
click at [132, 200] on span "SUBMIT" at bounding box center [134, 290] width 16 height 8
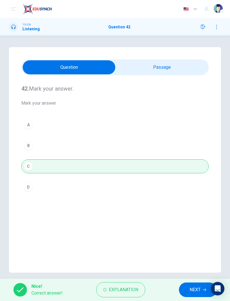
click at [187, 200] on button "NEXT" at bounding box center [198, 290] width 38 height 15
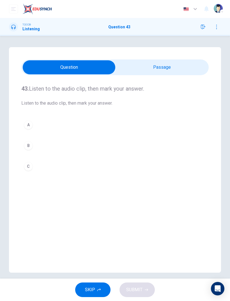
click at [167, 65] on input "checkbox" at bounding box center [68, 67] width 281 height 14
checkbox input "true"
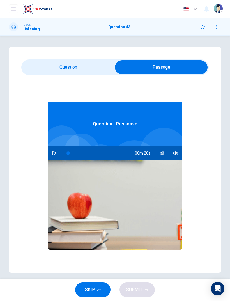
click at [51, 155] on button "button" at bounding box center [54, 153] width 9 height 13
type input "5"
click at [87, 70] on input "checkbox" at bounding box center [161, 67] width 281 height 14
checkbox input "false"
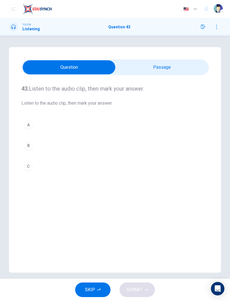
click at [31, 164] on div "C" at bounding box center [28, 166] width 9 height 9
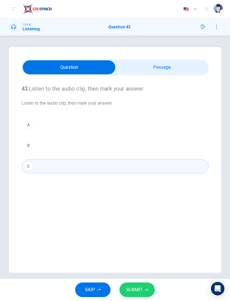
click at [142, 200] on button "SUBMIT" at bounding box center [137, 290] width 35 height 15
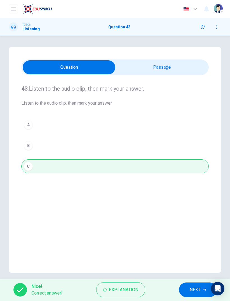
click at [191, 200] on span "NEXT" at bounding box center [195, 290] width 11 height 8
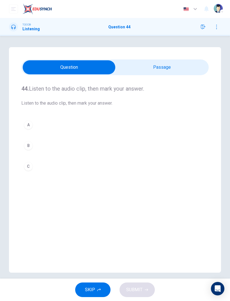
click at [165, 70] on input "checkbox" at bounding box center [68, 67] width 281 height 14
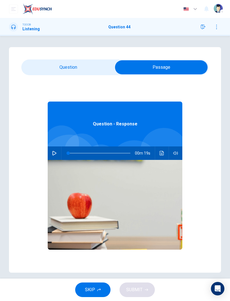
click at [52, 156] on button "button" at bounding box center [54, 153] width 9 height 13
click at [85, 67] on input "checkbox" at bounding box center [161, 67] width 281 height 14
checkbox input "false"
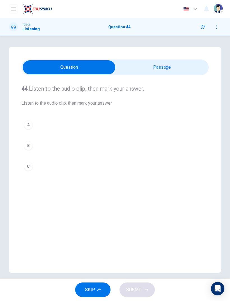
click at [34, 149] on button "B" at bounding box center [115, 146] width 188 height 14
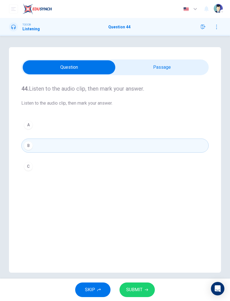
click at [147, 200] on button "SUBMIT" at bounding box center [137, 290] width 35 height 15
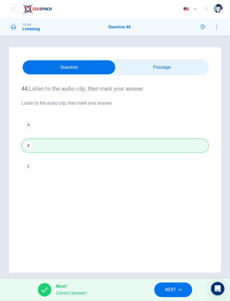
click at [177, 200] on button "NEXT" at bounding box center [174, 290] width 38 height 15
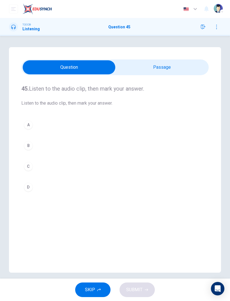
click at [167, 69] on input "checkbox" at bounding box center [68, 67] width 281 height 14
checkbox input "true"
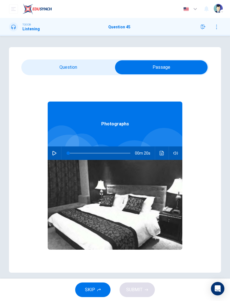
click at [57, 156] on button "button" at bounding box center [54, 153] width 9 height 13
type input "77"
click at [86, 61] on input "checkbox" at bounding box center [161, 67] width 281 height 14
checkbox input "false"
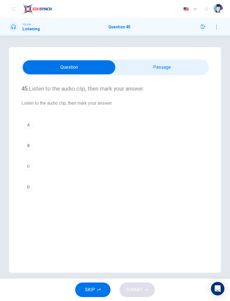
click at [28, 125] on div "A" at bounding box center [28, 125] width 9 height 9
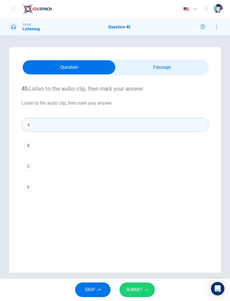
click at [138, 200] on button "SUBMIT" at bounding box center [137, 290] width 35 height 15
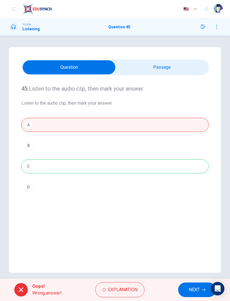
click at [203, 200] on button "NEXT" at bounding box center [197, 290] width 38 height 15
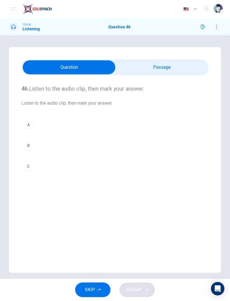
click at [181, 70] on input "checkbox" at bounding box center [68, 67] width 281 height 14
checkbox input "true"
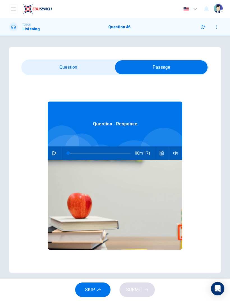
click at [54, 150] on button "button" at bounding box center [54, 153] width 9 height 13
type input "11"
click at [61, 63] on input "checkbox" at bounding box center [161, 67] width 281 height 14
checkbox input "false"
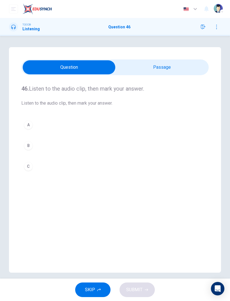
click at [28, 128] on div "A" at bounding box center [28, 125] width 9 height 9
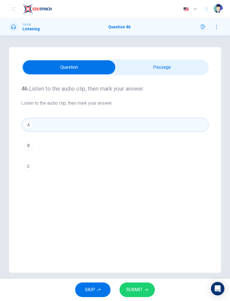
click at [140, 200] on span "SUBMIT" at bounding box center [134, 290] width 16 height 8
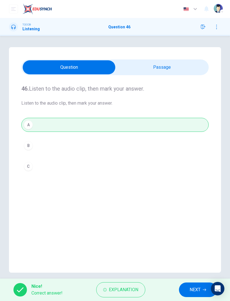
click at [196, 200] on span "NEXT" at bounding box center [195, 290] width 11 height 8
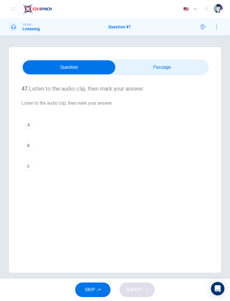
click at [179, 65] on input "checkbox" at bounding box center [68, 67] width 281 height 14
checkbox input "true"
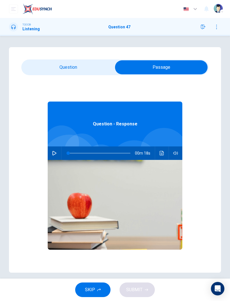
click at [56, 149] on button "button" at bounding box center [54, 153] width 9 height 13
type input "22"
click at [82, 62] on input "checkbox" at bounding box center [161, 67] width 281 height 14
checkbox input "false"
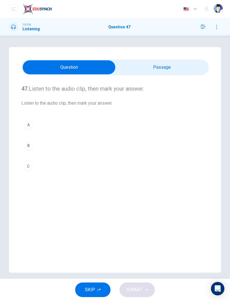
type input "72"
checkbox input "true"
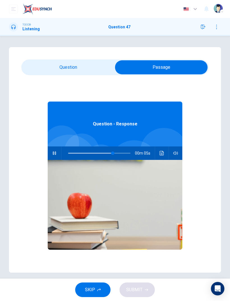
type input "77"
click at [87, 71] on input "checkbox" at bounding box center [161, 67] width 281 height 14
checkbox input "false"
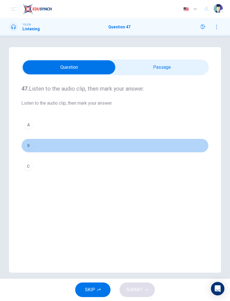
click at [25, 144] on div "B" at bounding box center [28, 145] width 9 height 9
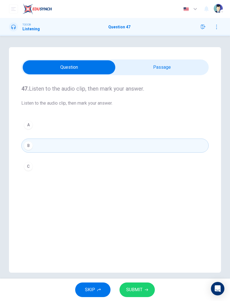
click at [135, 200] on span "SUBMIT" at bounding box center [134, 290] width 16 height 8
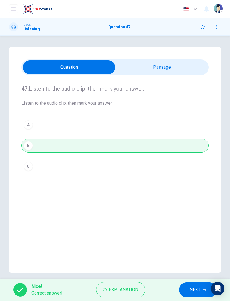
click at [189, 200] on button "NEXT" at bounding box center [198, 290] width 38 height 15
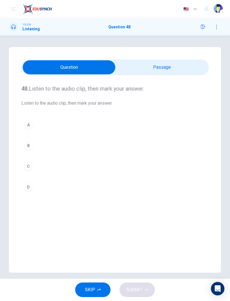
click at [194, 71] on input "checkbox" at bounding box center [68, 67] width 281 height 14
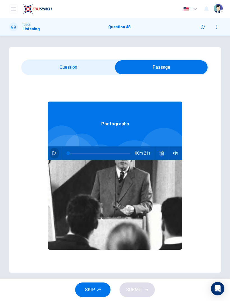
click at [58, 151] on button "button" at bounding box center [54, 153] width 9 height 13
click at [82, 68] on input "checkbox" at bounding box center [161, 67] width 281 height 14
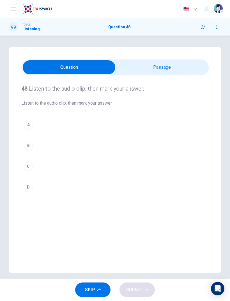
click at [146, 70] on input "checkbox" at bounding box center [68, 67] width 281 height 14
checkbox input "true"
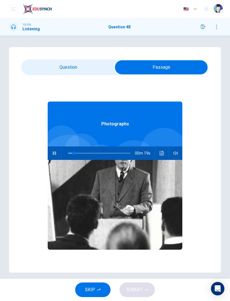
type input "14"
click at [88, 73] on input "checkbox" at bounding box center [161, 67] width 281 height 14
checkbox input "false"
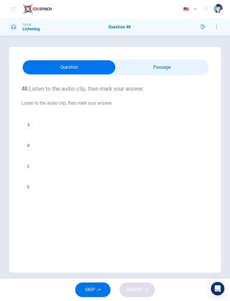
click at [25, 187] on div "D" at bounding box center [28, 187] width 9 height 9
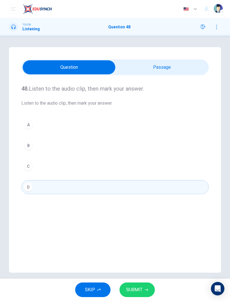
click at [144, 200] on button "SUBMIT" at bounding box center [137, 290] width 35 height 15
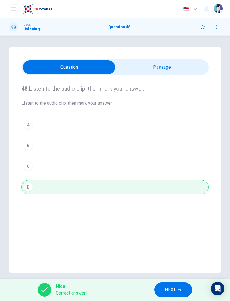
click at [178, 200] on button "NEXT" at bounding box center [174, 290] width 38 height 15
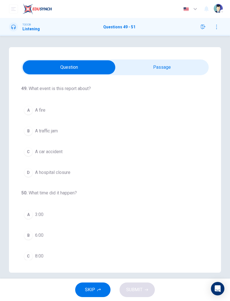
click at [183, 60] on input "checkbox" at bounding box center [68, 67] width 281 height 14
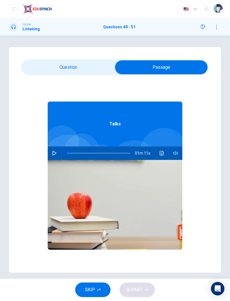
click at [53, 156] on button "button" at bounding box center [54, 153] width 9 height 13
click at [90, 65] on input "checkbox" at bounding box center [161, 67] width 281 height 14
checkbox input "false"
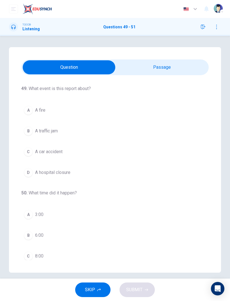
click at [28, 133] on div "B" at bounding box center [28, 131] width 9 height 9
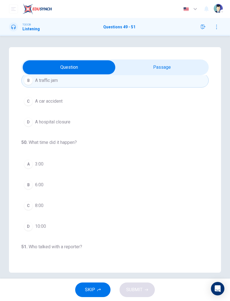
scroll to position [50, 0]
click at [25, 97] on button "C A car accident" at bounding box center [115, 102] width 188 height 14
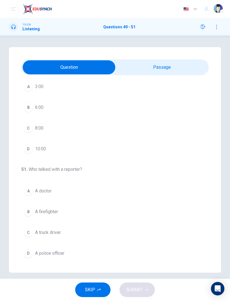
scroll to position [128, 0]
type input "56"
click at [196, 64] on input "checkbox" at bounding box center [68, 67] width 281 height 14
checkbox input "true"
type input "58"
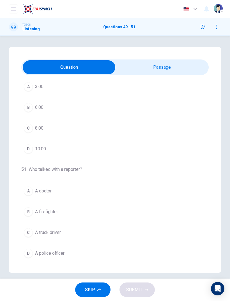
scroll to position [31, 0]
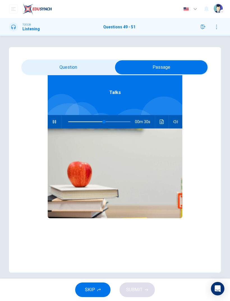
click at [43, 69] on input "checkbox" at bounding box center [161, 67] width 281 height 14
checkbox input "false"
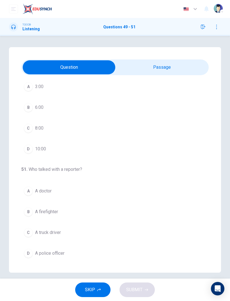
scroll to position [128, 0]
click at [28, 148] on div "D" at bounding box center [28, 149] width 9 height 9
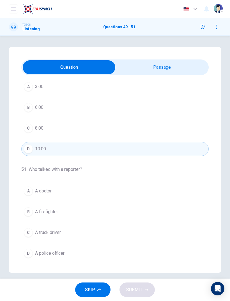
type input "69"
click at [196, 65] on input "checkbox" at bounding box center [68, 67] width 281 height 14
checkbox input "true"
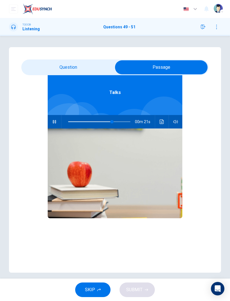
click at [53, 119] on button "button" at bounding box center [54, 121] width 9 height 13
type input "0"
click at [58, 124] on button "button" at bounding box center [54, 121] width 9 height 13
click at [50, 68] on input "checkbox" at bounding box center [161, 67] width 281 height 14
checkbox input "false"
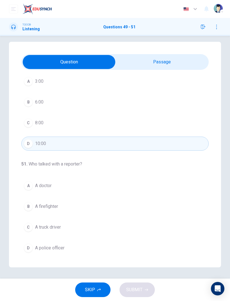
scroll to position [5, 0]
click at [34, 200] on button "B A firefighter" at bounding box center [115, 207] width 188 height 14
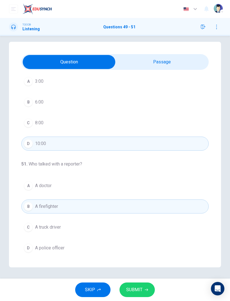
click at [36, 200] on button "D A police officer" at bounding box center [115, 248] width 188 height 14
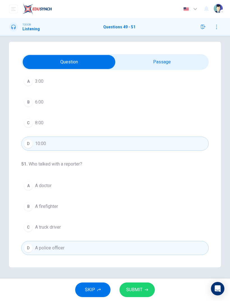
click at [140, 200] on span "SUBMIT" at bounding box center [134, 290] width 16 height 8
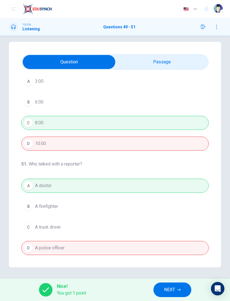
scroll to position [128, 0]
click at [180, 200] on button "NEXT" at bounding box center [173, 290] width 38 height 15
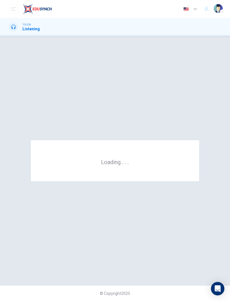
scroll to position [0, 0]
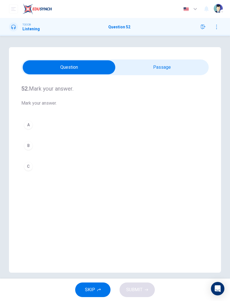
click at [190, 74] on input "checkbox" at bounding box center [68, 67] width 281 height 14
checkbox input "true"
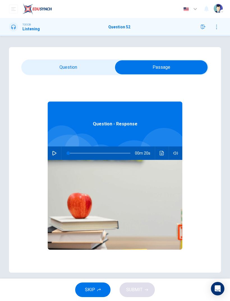
click at [53, 154] on icon "button" at bounding box center [54, 153] width 4 height 4
type input "5"
click at [45, 57] on div "52. Mark your answer. Mark your answer. A B C Question - Response 00m 20s" at bounding box center [115, 160] width 212 height 226
click at [47, 69] on input "checkbox" at bounding box center [161, 67] width 281 height 14
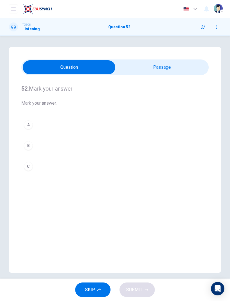
click at [176, 69] on input "checkbox" at bounding box center [68, 67] width 281 height 14
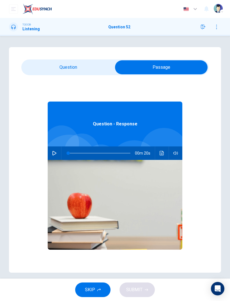
click at [56, 156] on button "button" at bounding box center [54, 153] width 9 height 13
click at [87, 64] on input "checkbox" at bounding box center [161, 67] width 281 height 14
checkbox input "false"
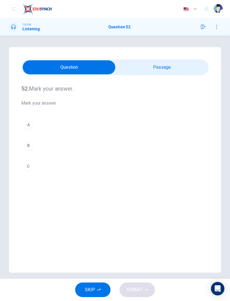
click at [30, 147] on div "B" at bounding box center [28, 145] width 9 height 9
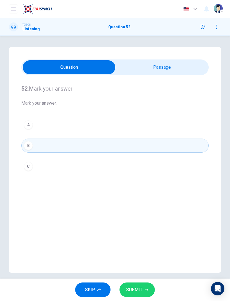
click at [28, 123] on div "A" at bounding box center [28, 125] width 9 height 9
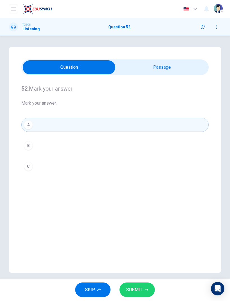
click at [30, 148] on div "B" at bounding box center [28, 145] width 9 height 9
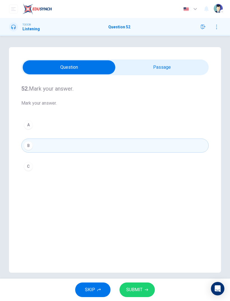
click at [28, 125] on div "A" at bounding box center [28, 125] width 9 height 9
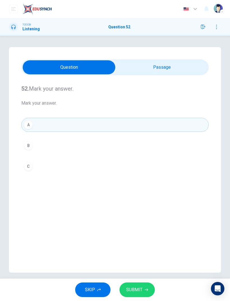
click at [145, 200] on icon "button" at bounding box center [146, 290] width 3 height 3
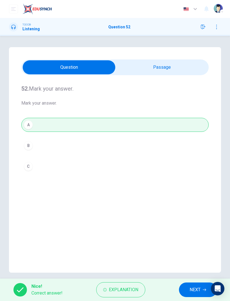
click at [198, 200] on span "NEXT" at bounding box center [195, 290] width 11 height 8
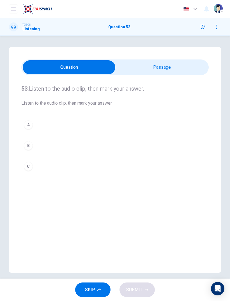
click at [171, 64] on input "checkbox" at bounding box center [68, 67] width 281 height 14
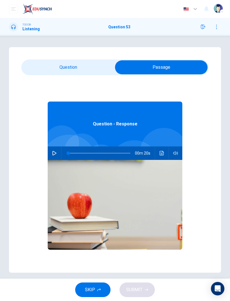
click at [56, 157] on button "button" at bounding box center [54, 153] width 9 height 13
click at [43, 65] on input "checkbox" at bounding box center [161, 67] width 281 height 14
checkbox input "false"
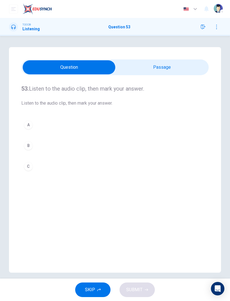
click at [33, 130] on button "A" at bounding box center [115, 125] width 188 height 14
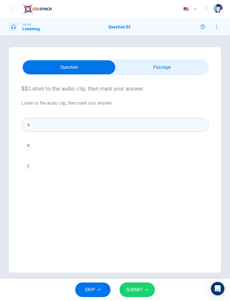
click at [143, 200] on button "SUBMIT" at bounding box center [137, 290] width 35 height 15
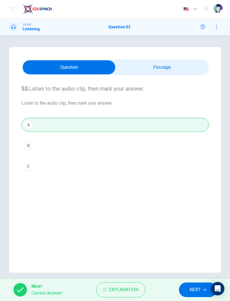
click at [203, 200] on button "NEXT" at bounding box center [198, 290] width 38 height 15
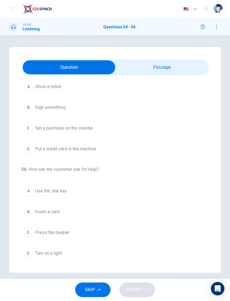
scroll to position [31, 0]
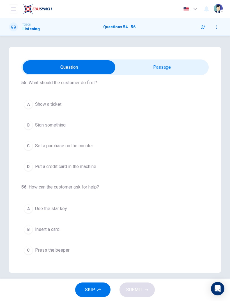
click at [183, 69] on input "checkbox" at bounding box center [68, 67] width 281 height 14
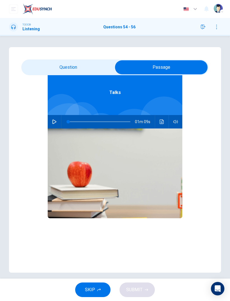
click at [57, 122] on button "button" at bounding box center [54, 121] width 9 height 13
click at [88, 69] on input "checkbox" at bounding box center [161, 67] width 281 height 14
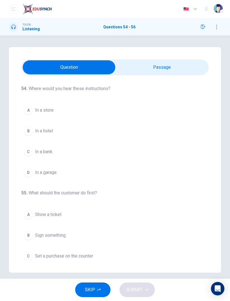
scroll to position [0, 0]
click at [31, 130] on div "B" at bounding box center [28, 131] width 9 height 9
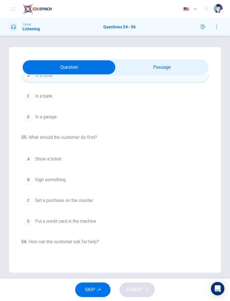
scroll to position [63, 0]
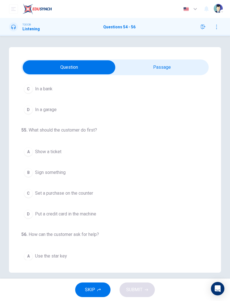
click at [32, 197] on button "C Set a purchase on the counter" at bounding box center [115, 194] width 188 height 14
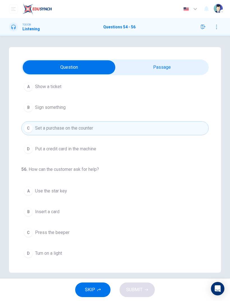
scroll to position [128, 0]
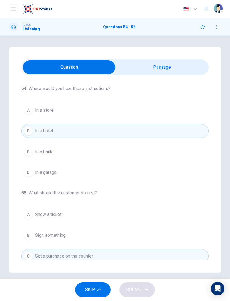
click at [184, 63] on input "checkbox" at bounding box center [68, 67] width 281 height 14
checkbox input "true"
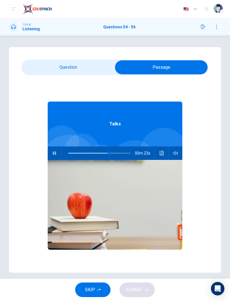
scroll to position [0, 0]
type input "0"
click at [94, 68] on input "checkbox" at bounding box center [161, 67] width 281 height 14
checkbox input "false"
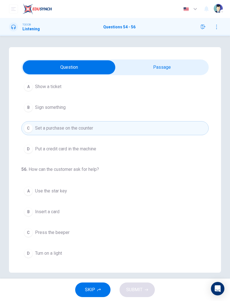
scroll to position [128, 0]
click at [44, 200] on span "Insert a card" at bounding box center [47, 212] width 24 height 7
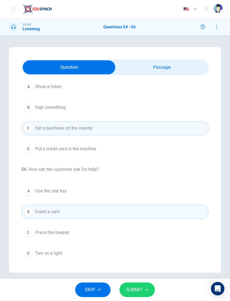
click at [145, 200] on button "SUBMIT" at bounding box center [137, 290] width 35 height 15
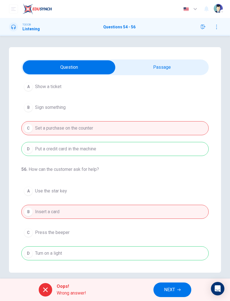
click at [178, 200] on button "NEXT" at bounding box center [173, 290] width 38 height 15
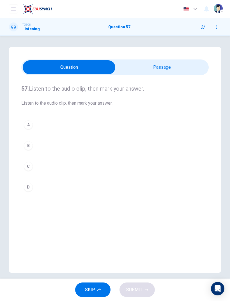
click at [176, 61] on input "checkbox" at bounding box center [68, 67] width 281 height 14
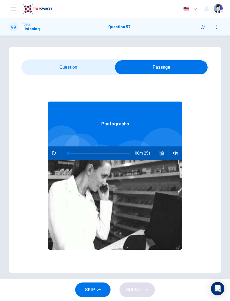
click at [56, 152] on icon "button" at bounding box center [54, 153] width 4 height 4
click at [83, 72] on input "checkbox" at bounding box center [161, 67] width 281 height 14
checkbox input "false"
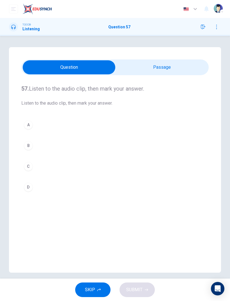
type input "47"
click at [172, 67] on input "checkbox" at bounding box center [68, 67] width 281 height 14
checkbox input "true"
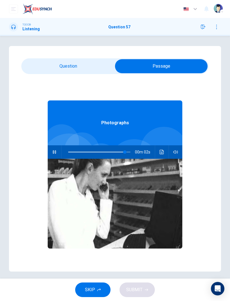
type input "95"
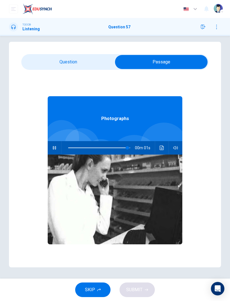
scroll to position [5, 0]
click at [85, 62] on input "checkbox" at bounding box center [161, 62] width 281 height 14
checkbox input "false"
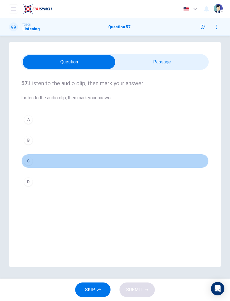
click at [26, 163] on div "C" at bounding box center [28, 161] width 9 height 9
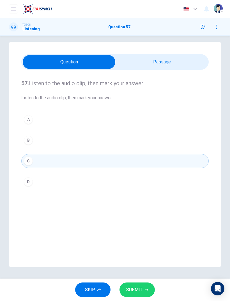
click at [139, 200] on span "SUBMIT" at bounding box center [134, 290] width 16 height 8
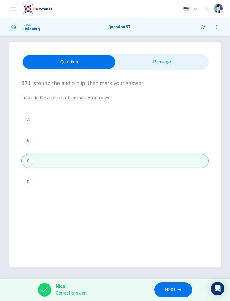
click at [176, 200] on span "NEXT" at bounding box center [170, 290] width 11 height 8
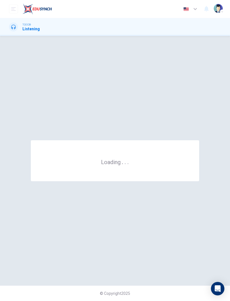
scroll to position [0, 0]
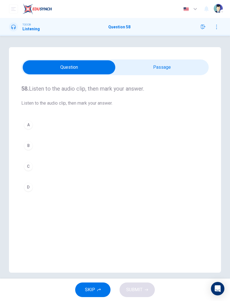
click at [187, 70] on input "checkbox" at bounding box center [68, 67] width 281 height 14
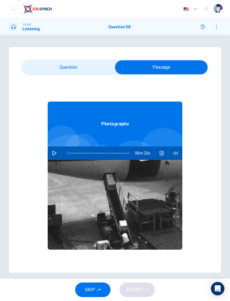
click at [57, 152] on button "button" at bounding box center [54, 153] width 9 height 13
click at [87, 69] on input "checkbox" at bounding box center [161, 67] width 281 height 14
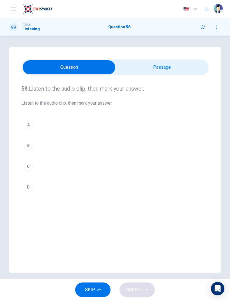
click at [27, 123] on div "A" at bounding box center [28, 125] width 9 height 9
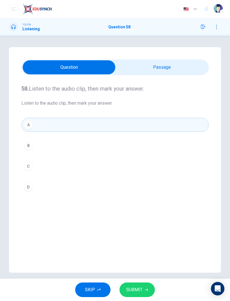
click at [146, 200] on icon "button" at bounding box center [146, 290] width 3 height 3
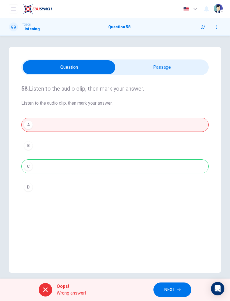
click at [159, 73] on input "checkbox" at bounding box center [68, 67] width 281 height 14
checkbox input "true"
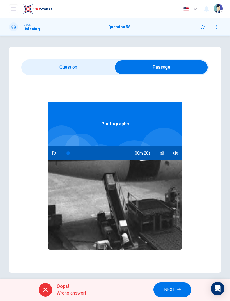
click at [57, 153] on button "button" at bounding box center [54, 153] width 9 height 13
type input "4"
click at [163, 200] on button "NEXT" at bounding box center [173, 290] width 38 height 15
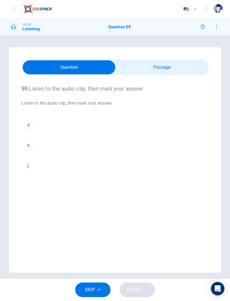
click at [173, 66] on input "checkbox" at bounding box center [68, 67] width 281 height 14
checkbox input "true"
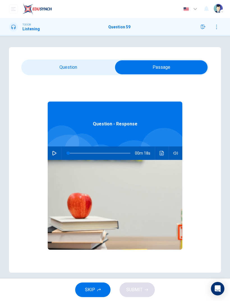
click at [58, 153] on button "button" at bounding box center [54, 153] width 9 height 13
type input "21"
click at [61, 65] on input "checkbox" at bounding box center [161, 67] width 281 height 14
checkbox input "false"
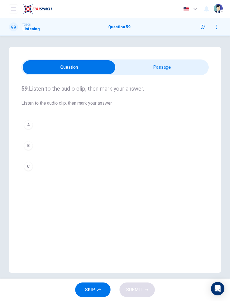
click at [23, 144] on button "B" at bounding box center [115, 146] width 188 height 14
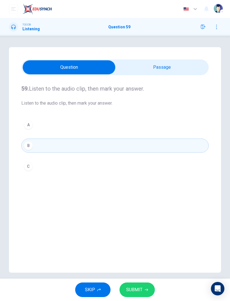
click at [136, 200] on button "SUBMIT" at bounding box center [137, 290] width 35 height 15
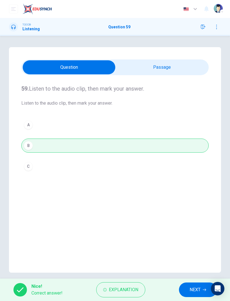
click at [197, 200] on span "NEXT" at bounding box center [195, 290] width 11 height 8
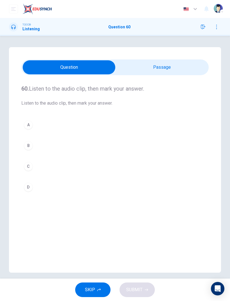
click at [182, 63] on input "checkbox" at bounding box center [68, 67] width 281 height 14
checkbox input "true"
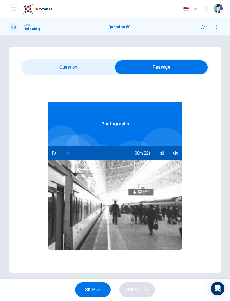
click at [53, 157] on button "button" at bounding box center [54, 153] width 9 height 13
type input "86"
click at [74, 68] on input "checkbox" at bounding box center [161, 67] width 281 height 14
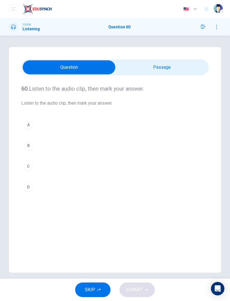
click at [29, 122] on div "A" at bounding box center [28, 125] width 9 height 9
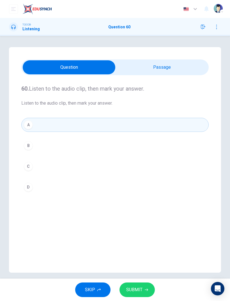
click at [163, 56] on div "60. Listen to the audio clip, then [PERSON_NAME] your answer. Listen to the aud…" at bounding box center [115, 160] width 212 height 226
click at [176, 68] on input "checkbox" at bounding box center [68, 67] width 281 height 14
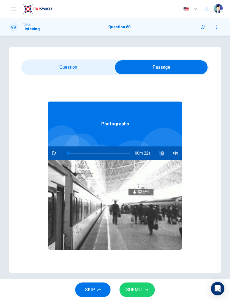
click at [81, 67] on input "checkbox" at bounding box center [161, 67] width 281 height 14
checkbox input "false"
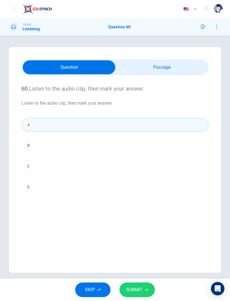
click at [149, 200] on button "SUBMIT" at bounding box center [137, 290] width 35 height 15
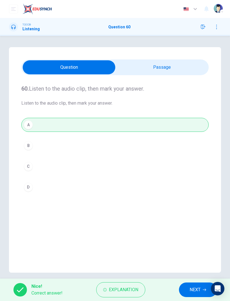
click at [197, 200] on span "NEXT" at bounding box center [195, 290] width 11 height 8
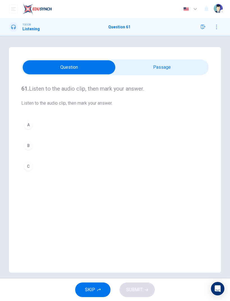
click at [175, 74] on input "checkbox" at bounding box center [68, 67] width 281 height 14
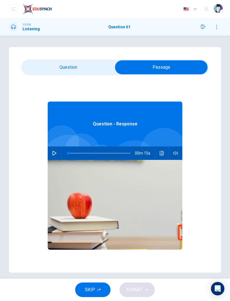
click at [47, 150] on div "Question - Response 00m 15s" at bounding box center [115, 183] width 188 height 217
click at [45, 151] on div "Question - Response 00m 15s" at bounding box center [115, 183] width 188 height 217
click at [55, 150] on button "button" at bounding box center [54, 153] width 9 height 13
click at [81, 71] on input "checkbox" at bounding box center [161, 67] width 281 height 14
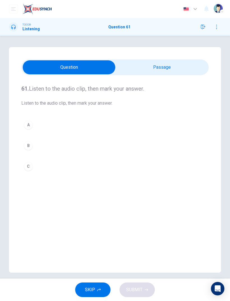
click at [175, 70] on input "checkbox" at bounding box center [68, 67] width 281 height 14
checkbox input "true"
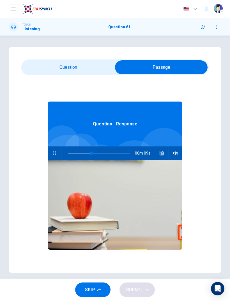
type input "44"
click at [56, 69] on input "checkbox" at bounding box center [161, 67] width 281 height 14
checkbox input "false"
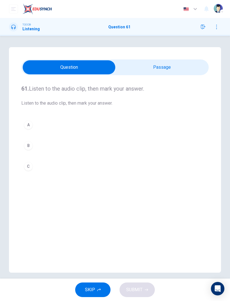
click at [29, 172] on button "C" at bounding box center [115, 167] width 188 height 14
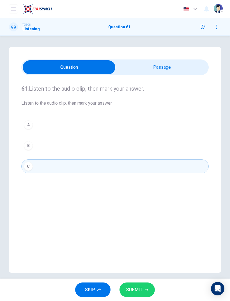
click at [151, 200] on button "SUBMIT" at bounding box center [137, 290] width 35 height 15
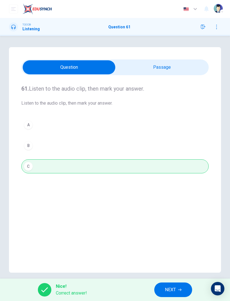
click at [175, 200] on span "NEXT" at bounding box center [170, 290] width 11 height 8
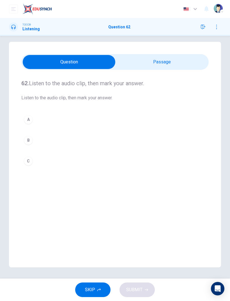
scroll to position [5, 0]
click at [153, 200] on div "SKIP SUBMIT" at bounding box center [115, 290] width 230 height 22
click at [99, 200] on button "SKIP" at bounding box center [92, 290] width 35 height 15
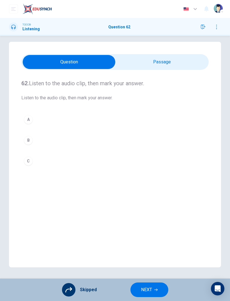
click at [155, 200] on icon "button" at bounding box center [156, 290] width 3 height 3
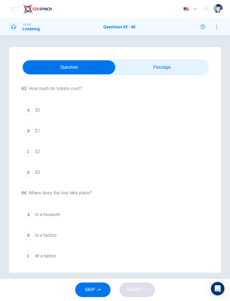
click at [191, 65] on input "checkbox" at bounding box center [68, 67] width 281 height 14
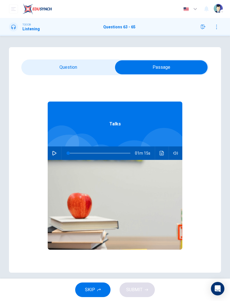
click at [57, 153] on button "button" at bounding box center [54, 153] width 9 height 13
click at [88, 65] on input "checkbox" at bounding box center [161, 67] width 281 height 14
checkbox input "false"
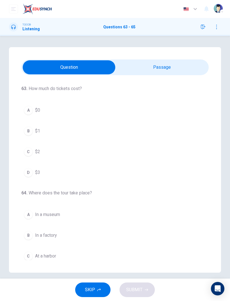
click at [29, 109] on div "A" at bounding box center [28, 110] width 9 height 9
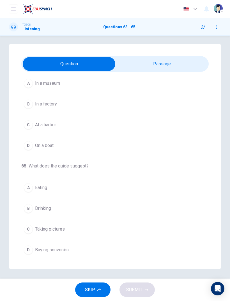
scroll to position [4, 0]
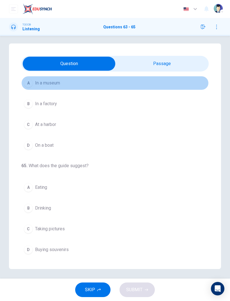
click at [33, 79] on button "A In a museum" at bounding box center [115, 83] width 188 height 14
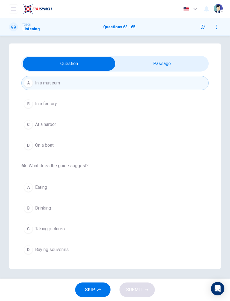
scroll to position [128, 0]
click at [25, 200] on div "D" at bounding box center [28, 250] width 9 height 9
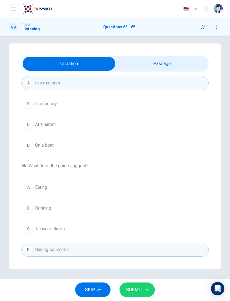
click at [142, 200] on span "SUBMIT" at bounding box center [134, 290] width 16 height 8
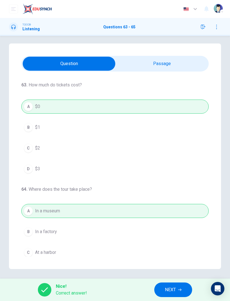
scroll to position [0, 0]
click at [185, 200] on button "NEXT" at bounding box center [174, 290] width 38 height 15
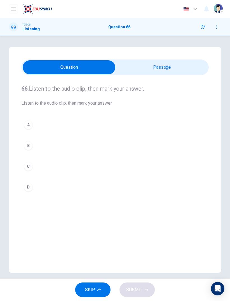
click at [161, 62] on input "checkbox" at bounding box center [68, 67] width 281 height 14
checkbox input "true"
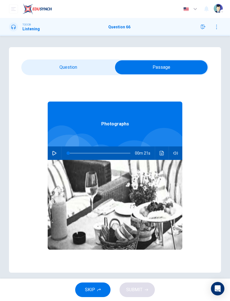
click at [57, 151] on button "button" at bounding box center [54, 153] width 9 height 13
type input "41"
click at [80, 62] on input "checkbox" at bounding box center [161, 67] width 281 height 14
checkbox input "false"
type input "41"
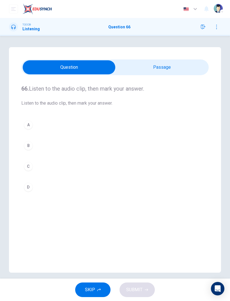
click at [163, 67] on input "checkbox" at bounding box center [68, 67] width 281 height 14
checkbox input "true"
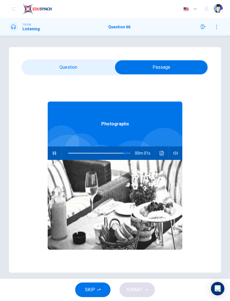
type input "96"
click at [86, 65] on input "checkbox" at bounding box center [161, 67] width 281 height 14
checkbox input "false"
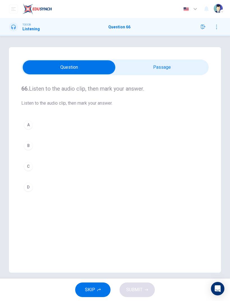
click at [31, 189] on div "D" at bounding box center [28, 187] width 9 height 9
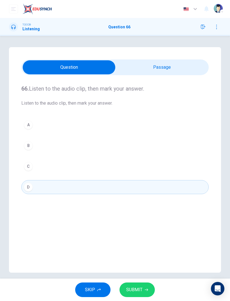
click at [139, 200] on span "SUBMIT" at bounding box center [134, 290] width 16 height 8
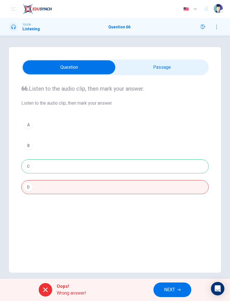
click at [157, 200] on button "NEXT" at bounding box center [173, 290] width 38 height 15
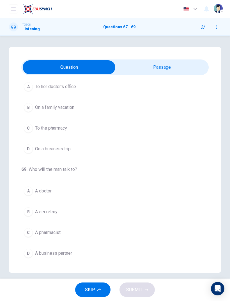
scroll to position [138, 0]
click at [172, 64] on input "checkbox" at bounding box center [68, 67] width 281 height 14
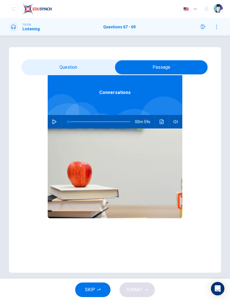
scroll to position [31, 0]
click at [54, 125] on button "button" at bounding box center [54, 121] width 9 height 13
click at [93, 64] on input "checkbox" at bounding box center [161, 67] width 281 height 14
checkbox input "false"
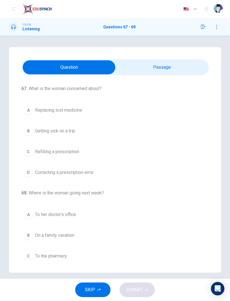
scroll to position [0, 0]
click at [92, 200] on span "SKIP" at bounding box center [90, 290] width 10 height 8
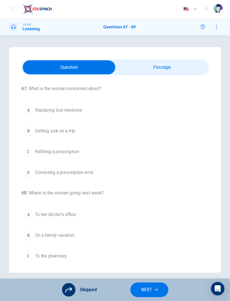
click at [156, 200] on button "NEXT" at bounding box center [150, 290] width 38 height 15
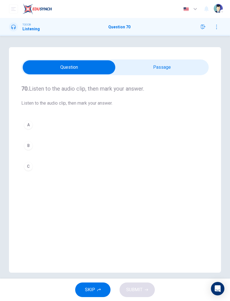
click at [99, 200] on button "SKIP" at bounding box center [92, 290] width 35 height 15
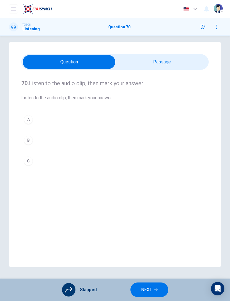
scroll to position [5, 0]
click at [203, 28] on icon "button" at bounding box center [203, 27] width 4 height 4
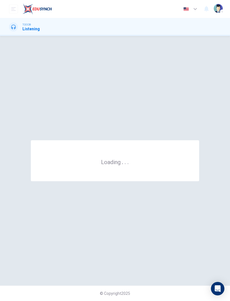
scroll to position [0, 0]
